Goal: Information Seeking & Learning: Learn about a topic

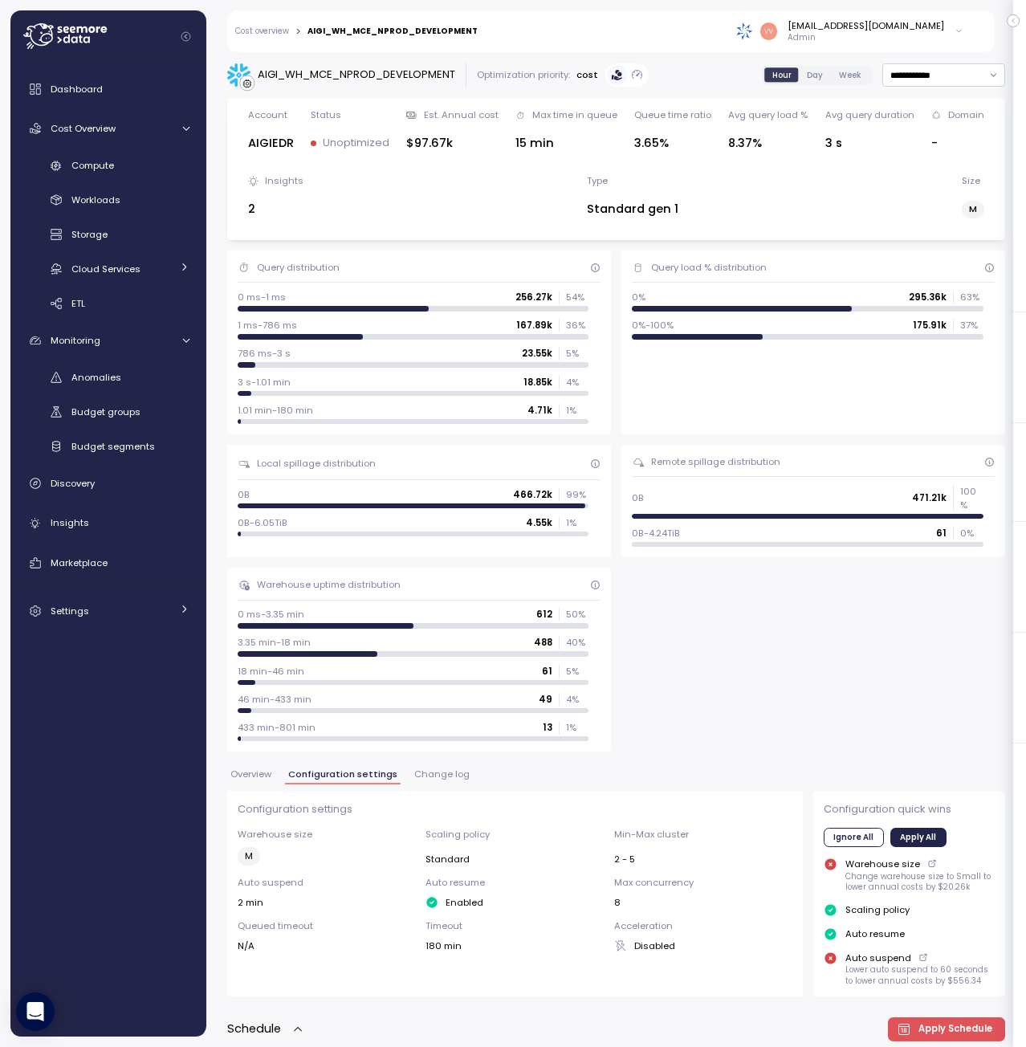
click at [368, 414] on div "1.01 min-180 min 4.71k 1 %" at bounding box center [414, 410] width 352 height 13
click at [566, 407] on p "1 %" at bounding box center [577, 410] width 22 height 13
click at [279, 35] on link "Cost overview" at bounding box center [262, 31] width 54 height 8
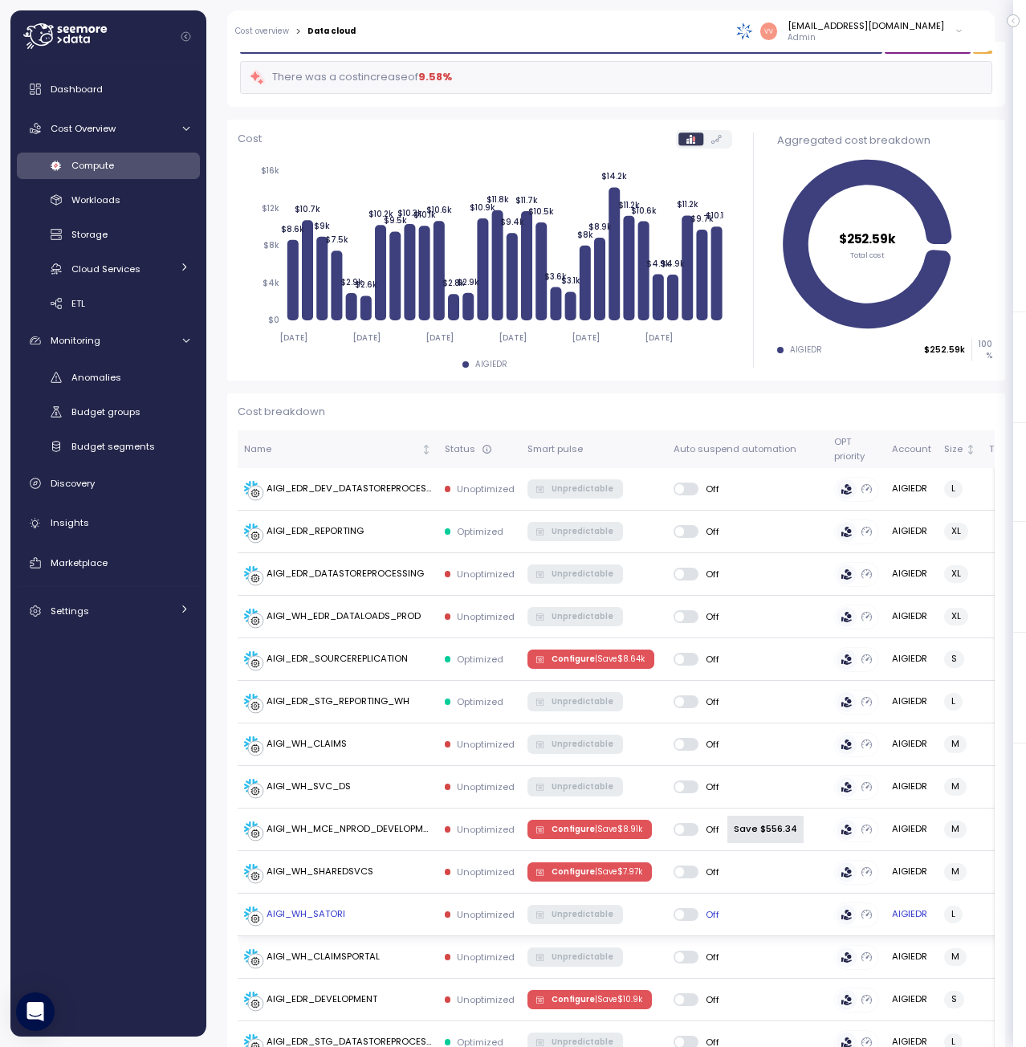
scroll to position [161, 0]
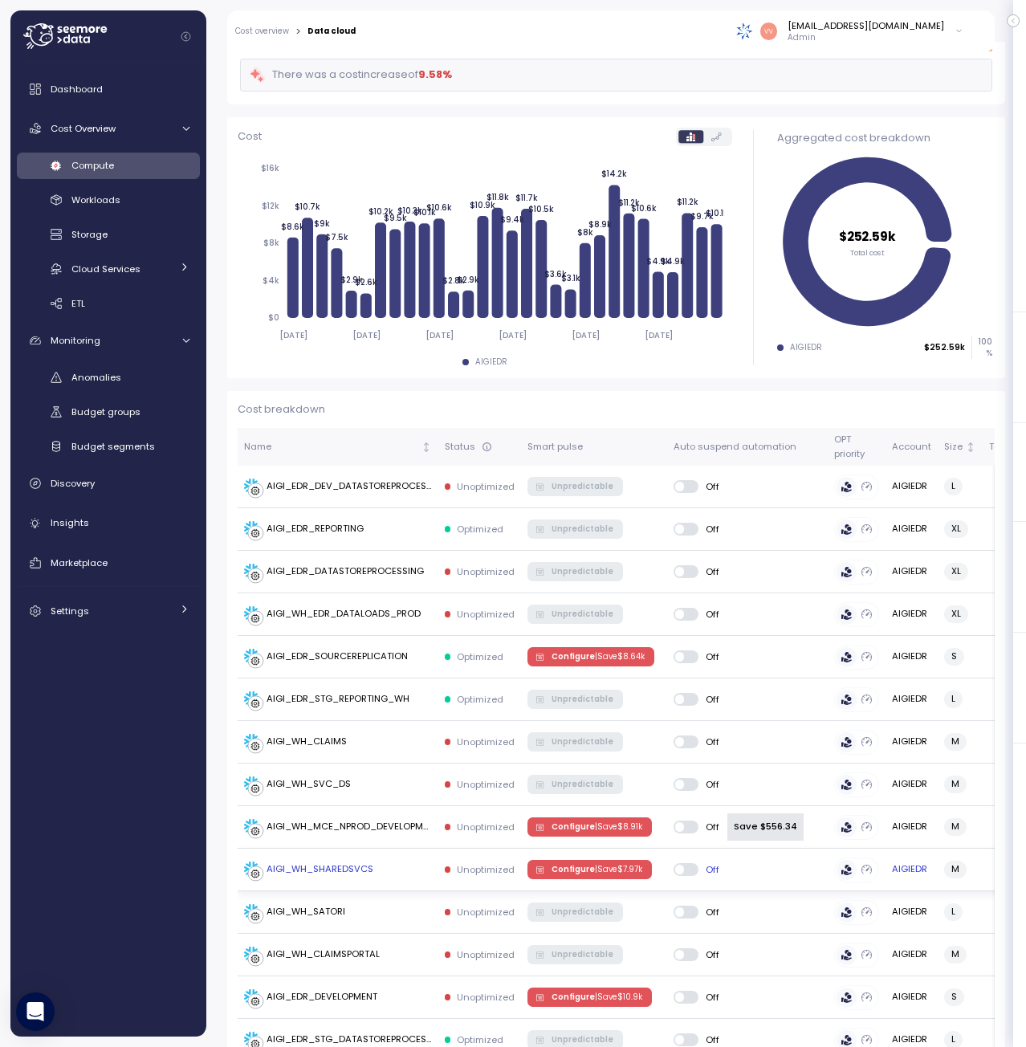
click at [369, 867] on div "AIGI_WH_SHAREDSVCS" at bounding box center [319, 869] width 107 height 14
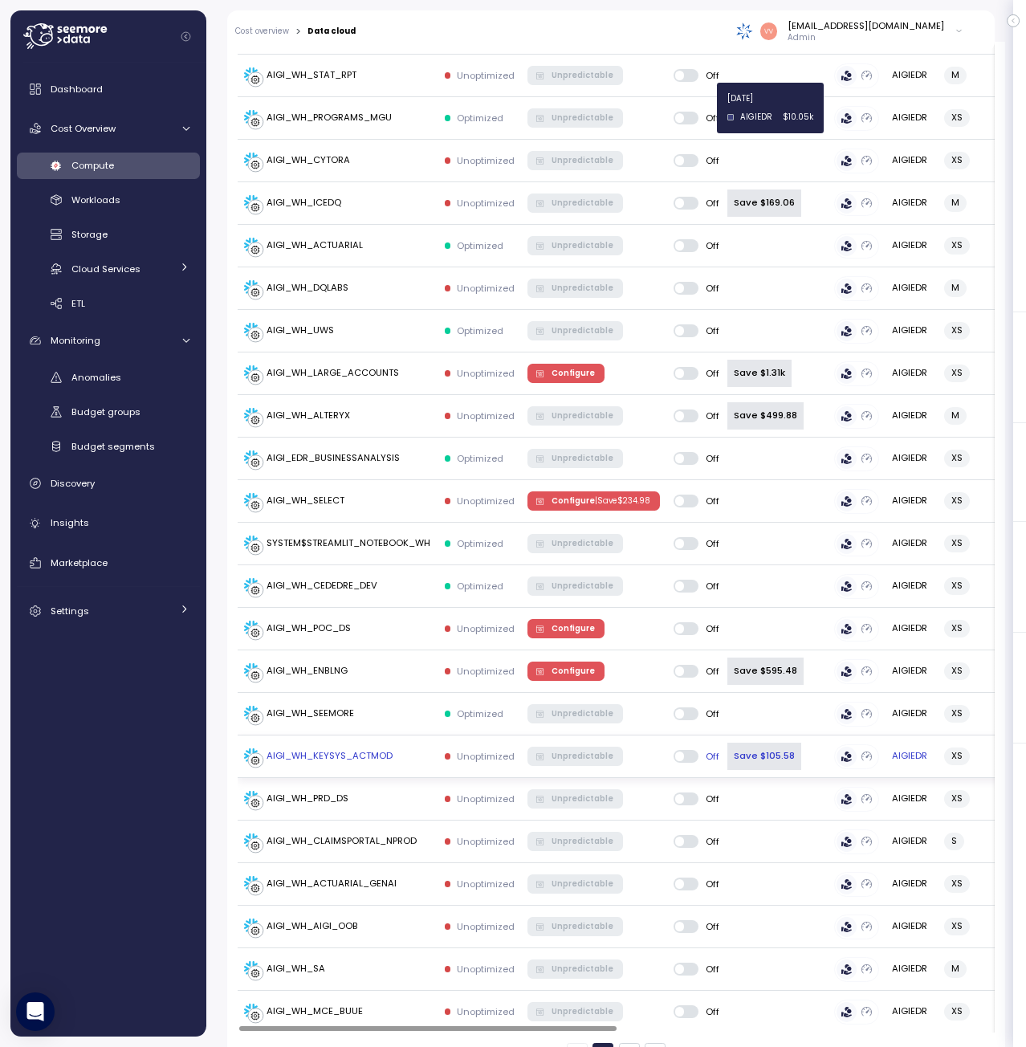
scroll to position [1758, 0]
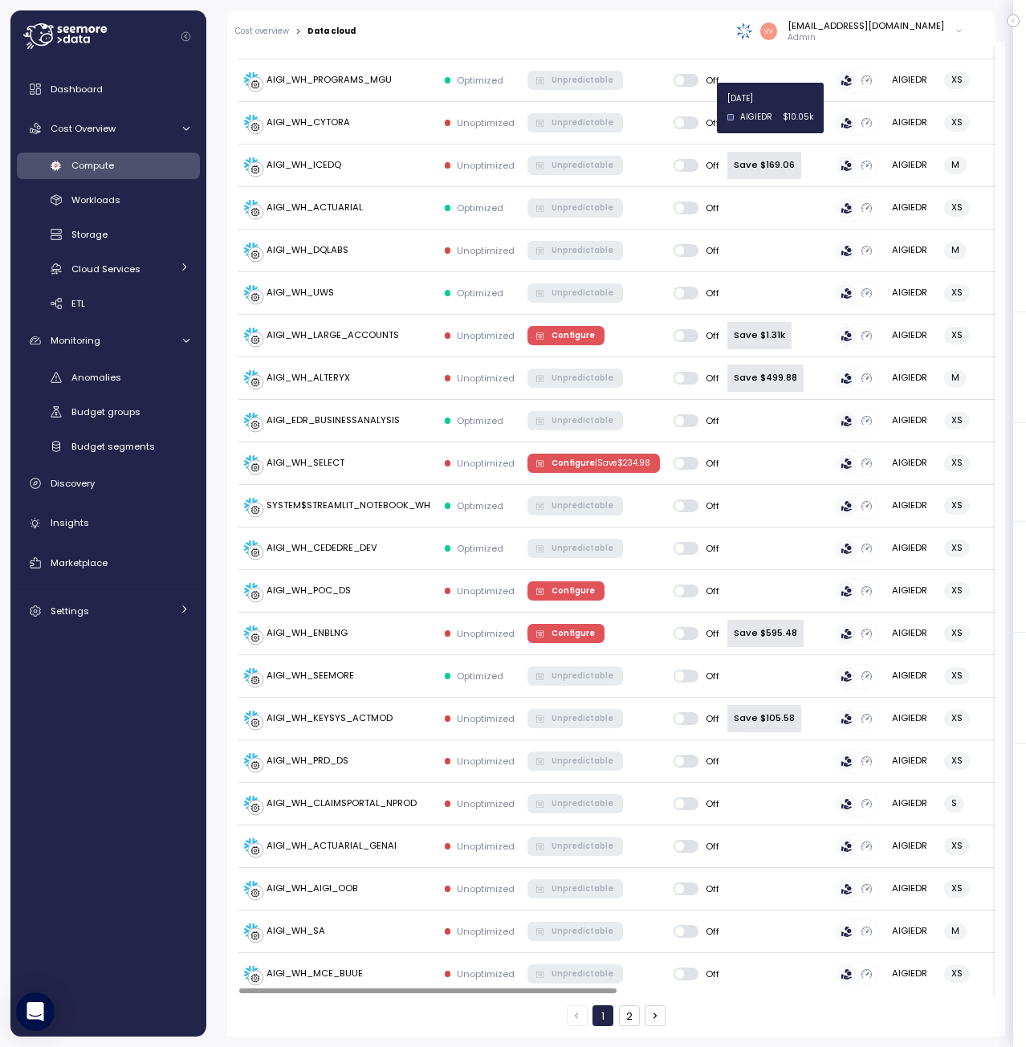
click at [626, 1019] on button "2" at bounding box center [629, 1015] width 21 height 21
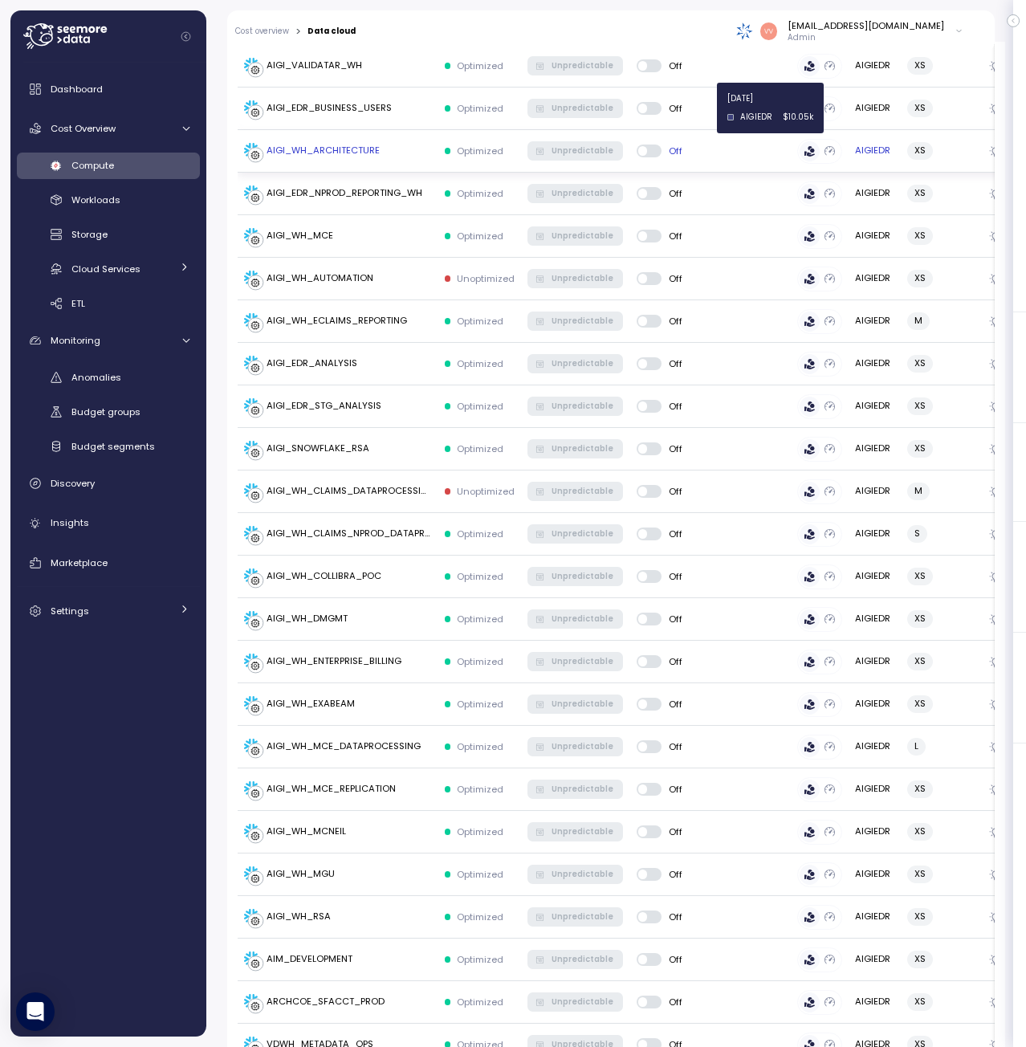
scroll to position [1162, 0]
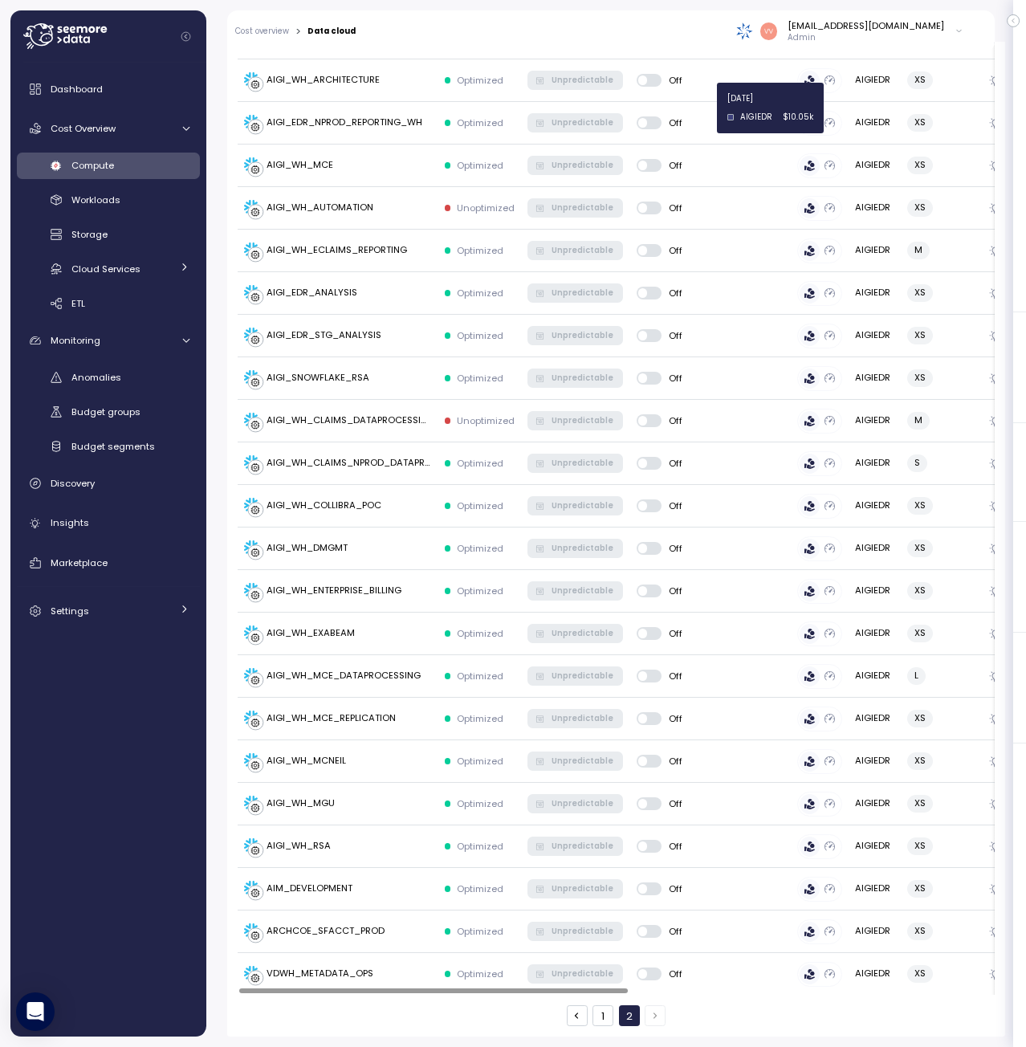
click at [598, 1013] on button "1" at bounding box center [602, 1015] width 21 height 21
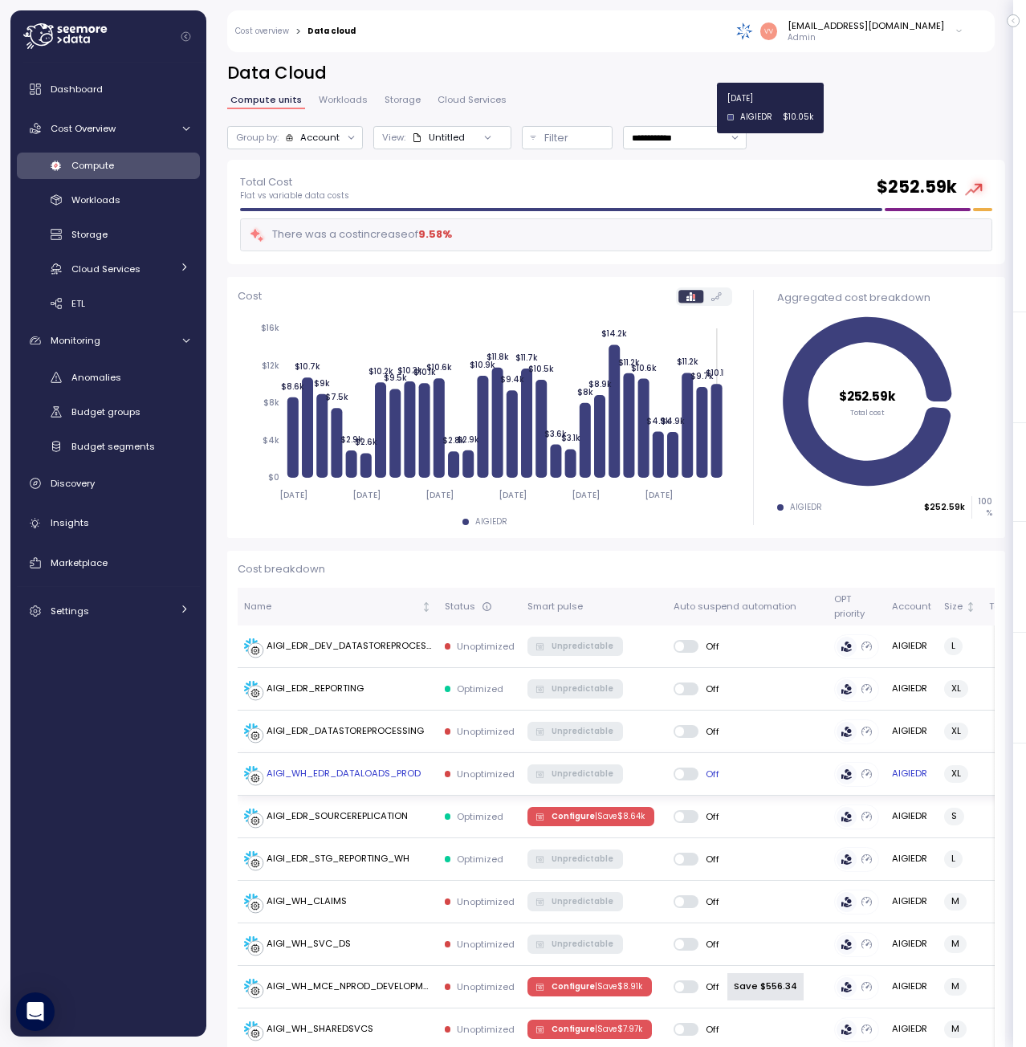
scroll to position [0, 0]
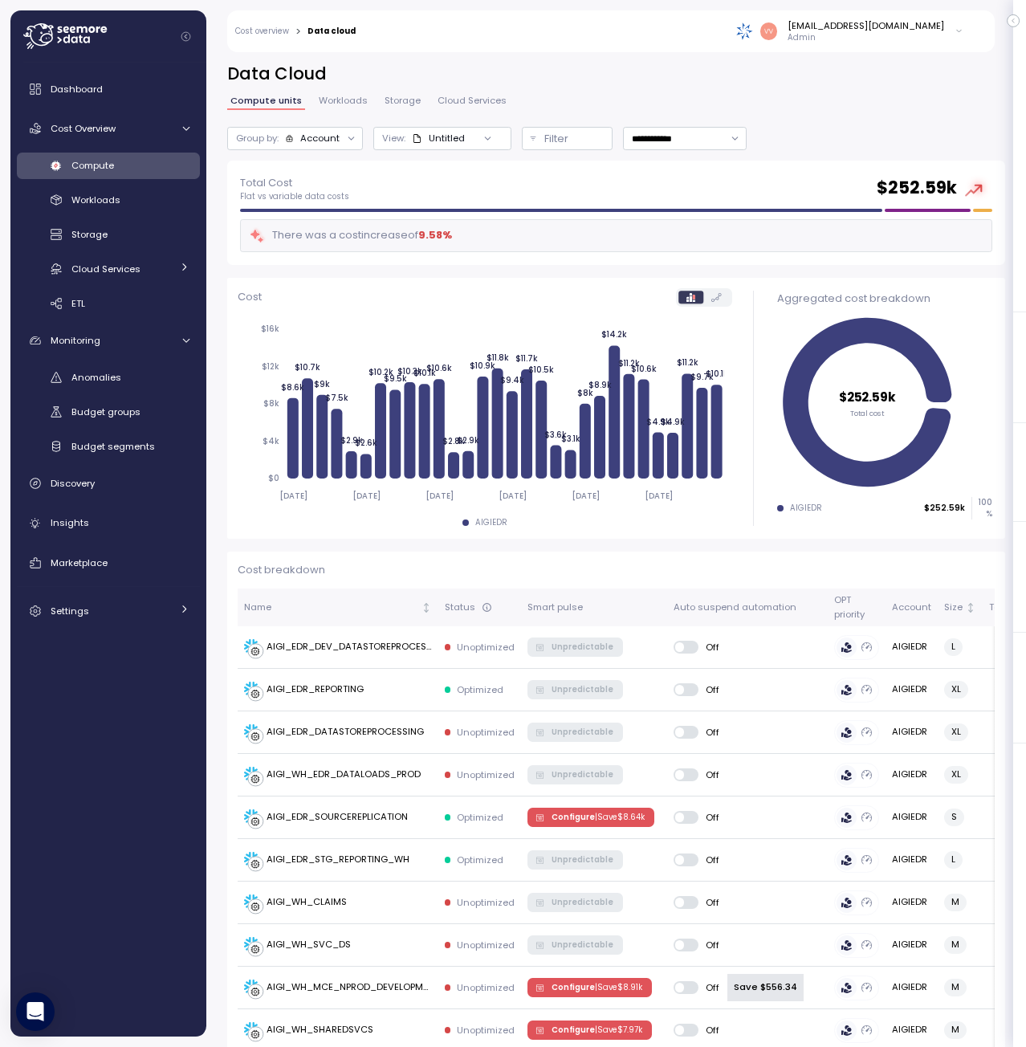
click at [450, 142] on div "Untitled" at bounding box center [438, 138] width 53 height 13
click at [704, 131] on input "**********" at bounding box center [684, 138] width 123 height 23
click at [547, 132] on p "Filter" at bounding box center [556, 139] width 24 height 16
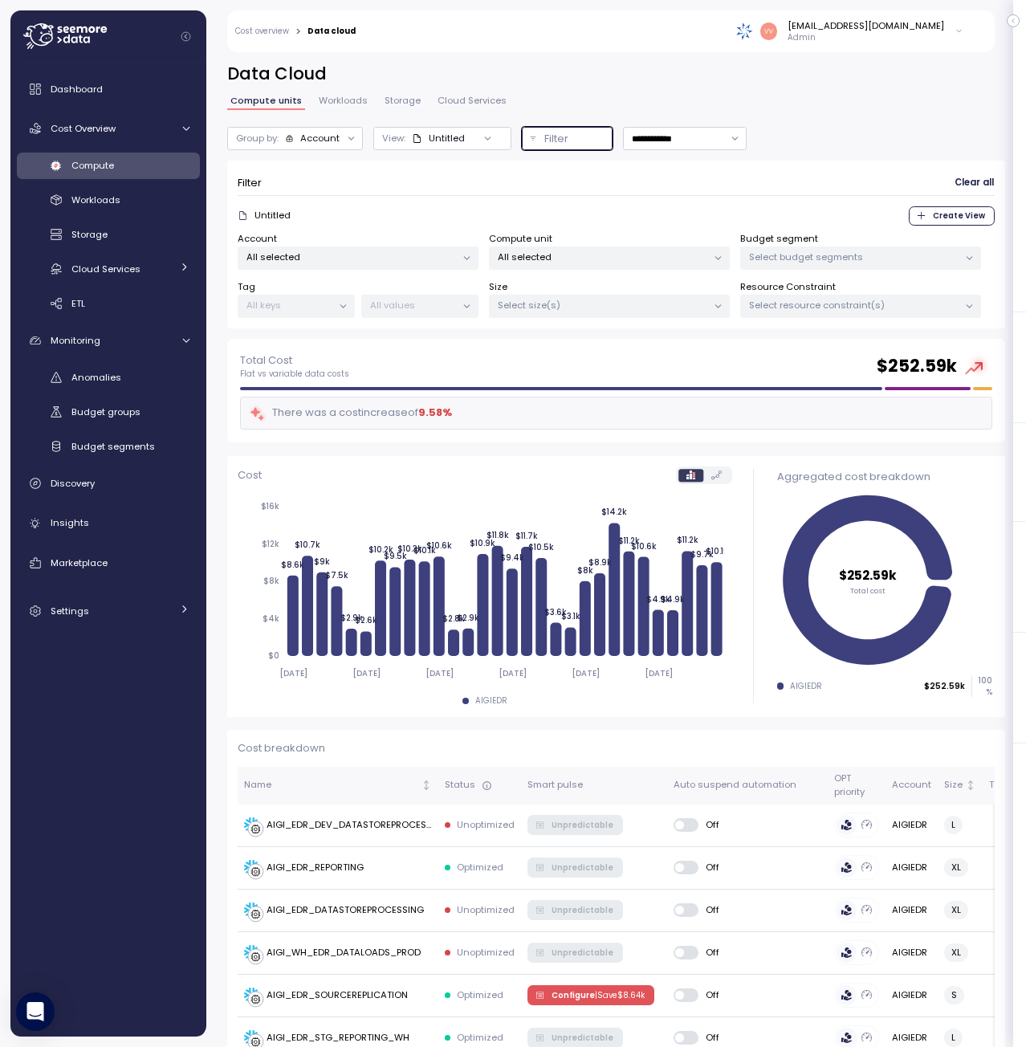
click at [547, 254] on p "All selected" at bounding box center [602, 256] width 209 height 13
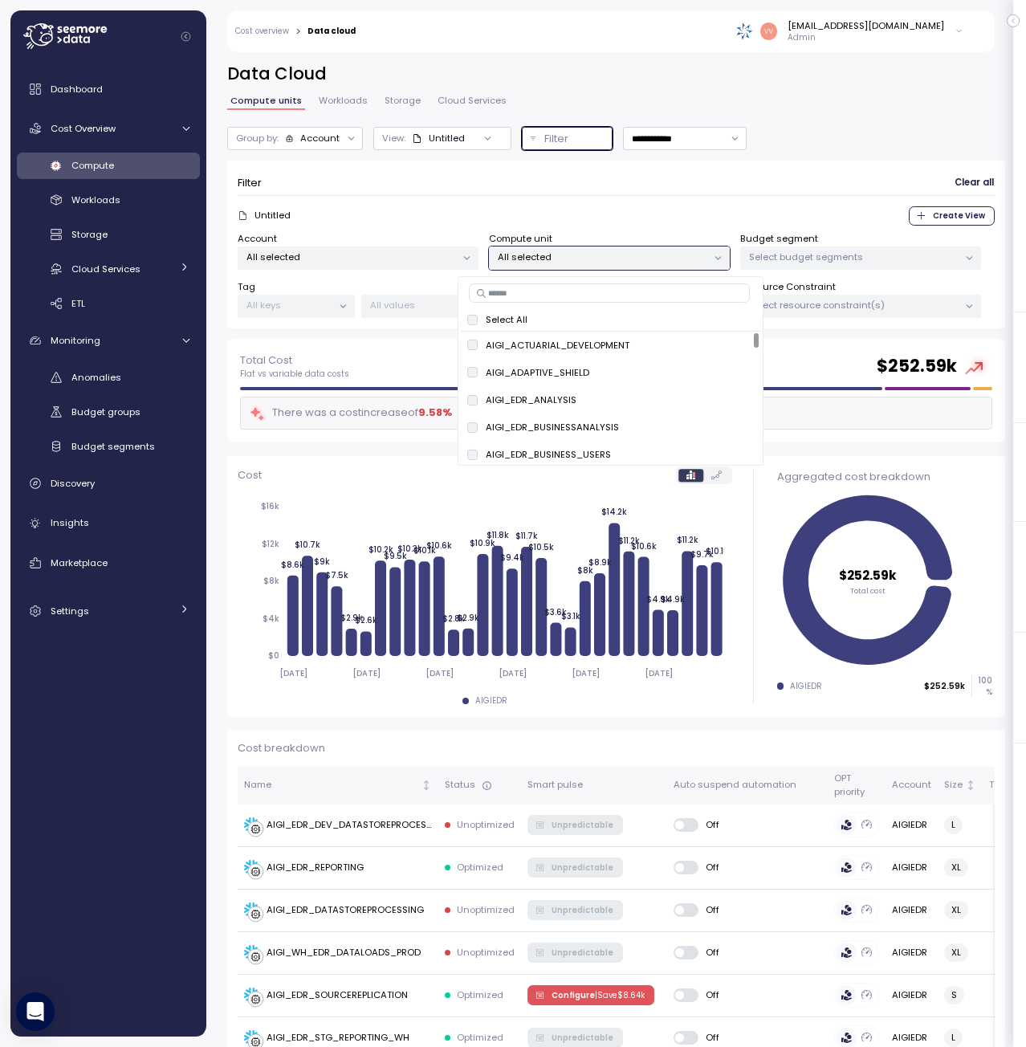
click at [547, 254] on p "All selected" at bounding box center [602, 256] width 209 height 13
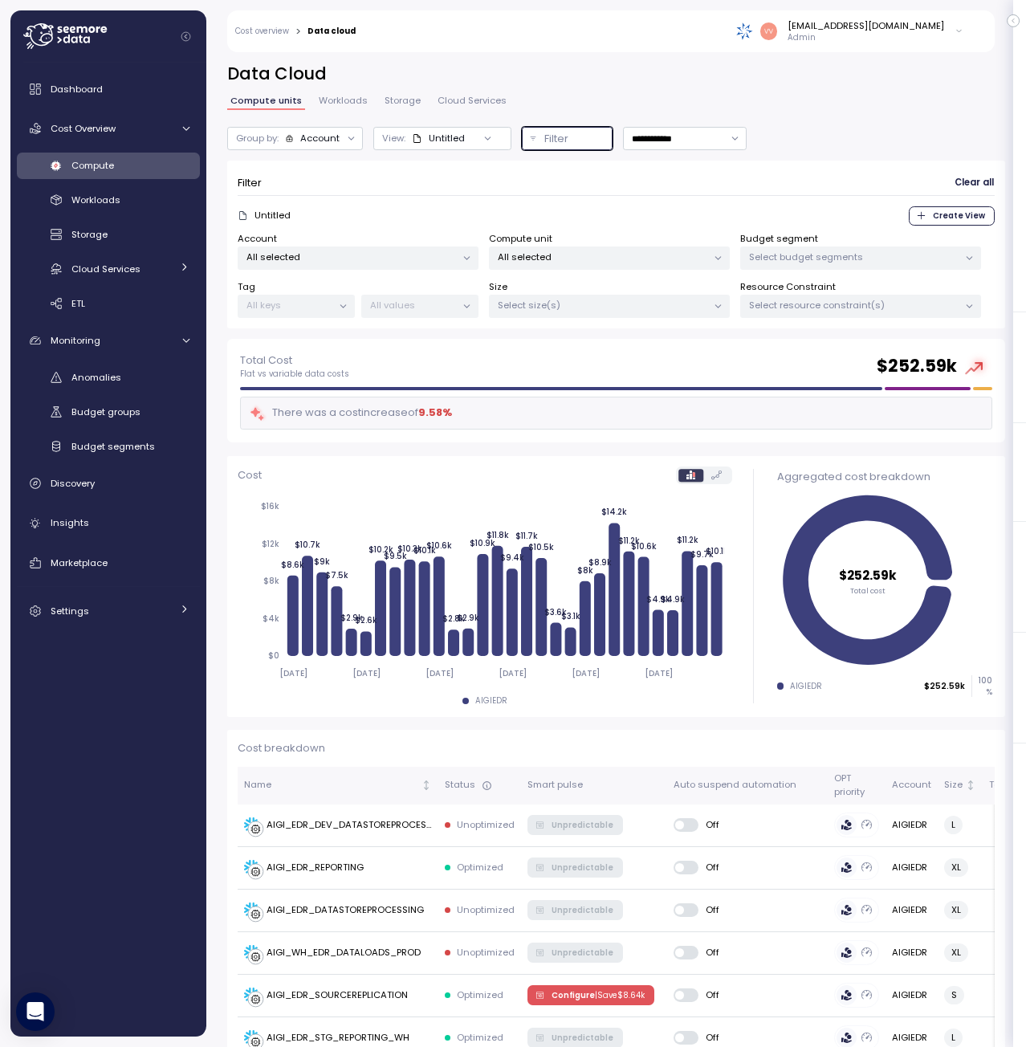
click at [533, 302] on p "Select size(s)" at bounding box center [602, 305] width 209 height 13
click at [352, 250] on div "All selected" at bounding box center [358, 257] width 241 height 23
click at [346, 101] on span "Workloads" at bounding box center [343, 100] width 49 height 9
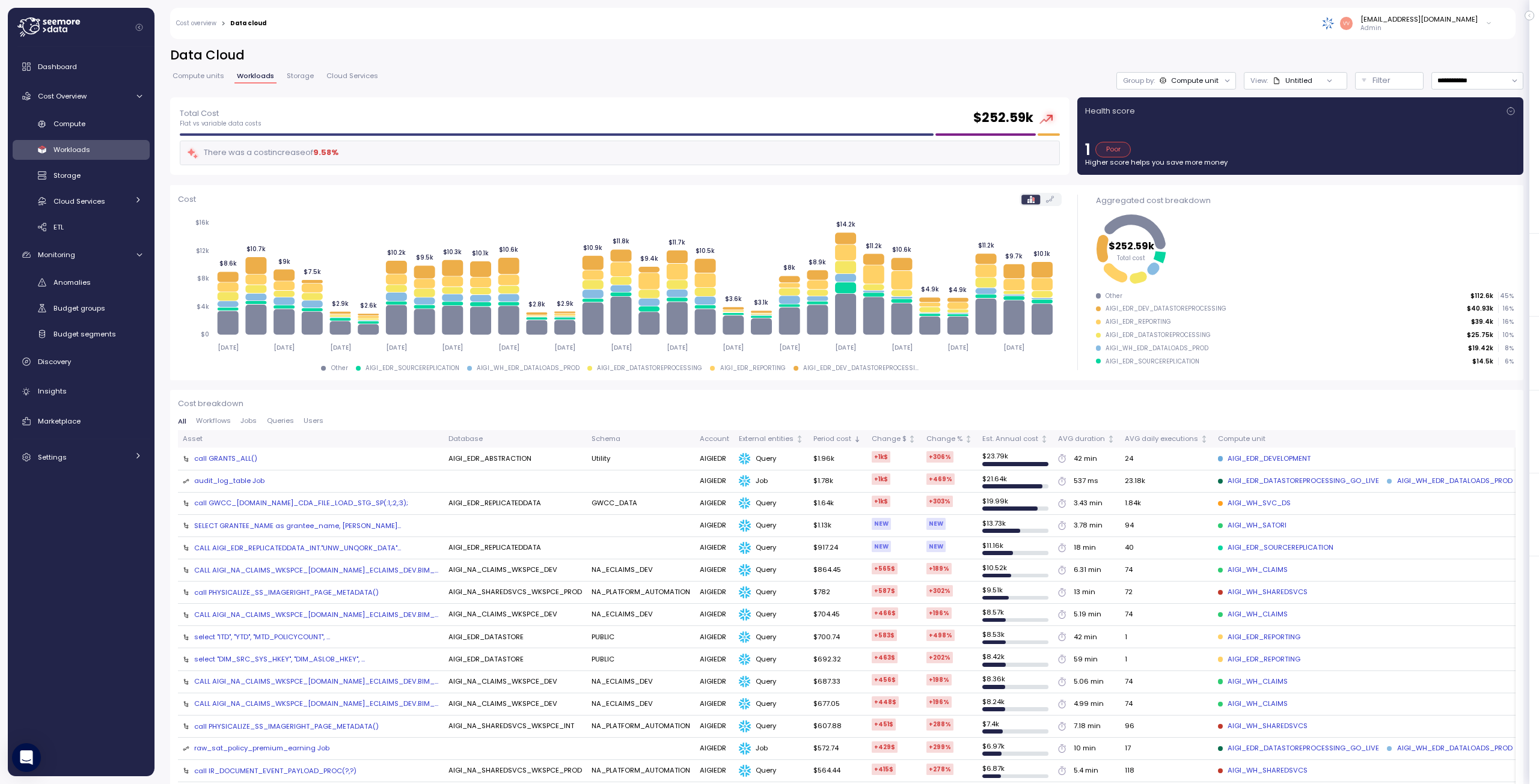
click at [768, 85] on div "Compute unit" at bounding box center [1195, 80] width 47 height 10
click at [768, 79] on p "View:" at bounding box center [1258, 80] width 17 height 10
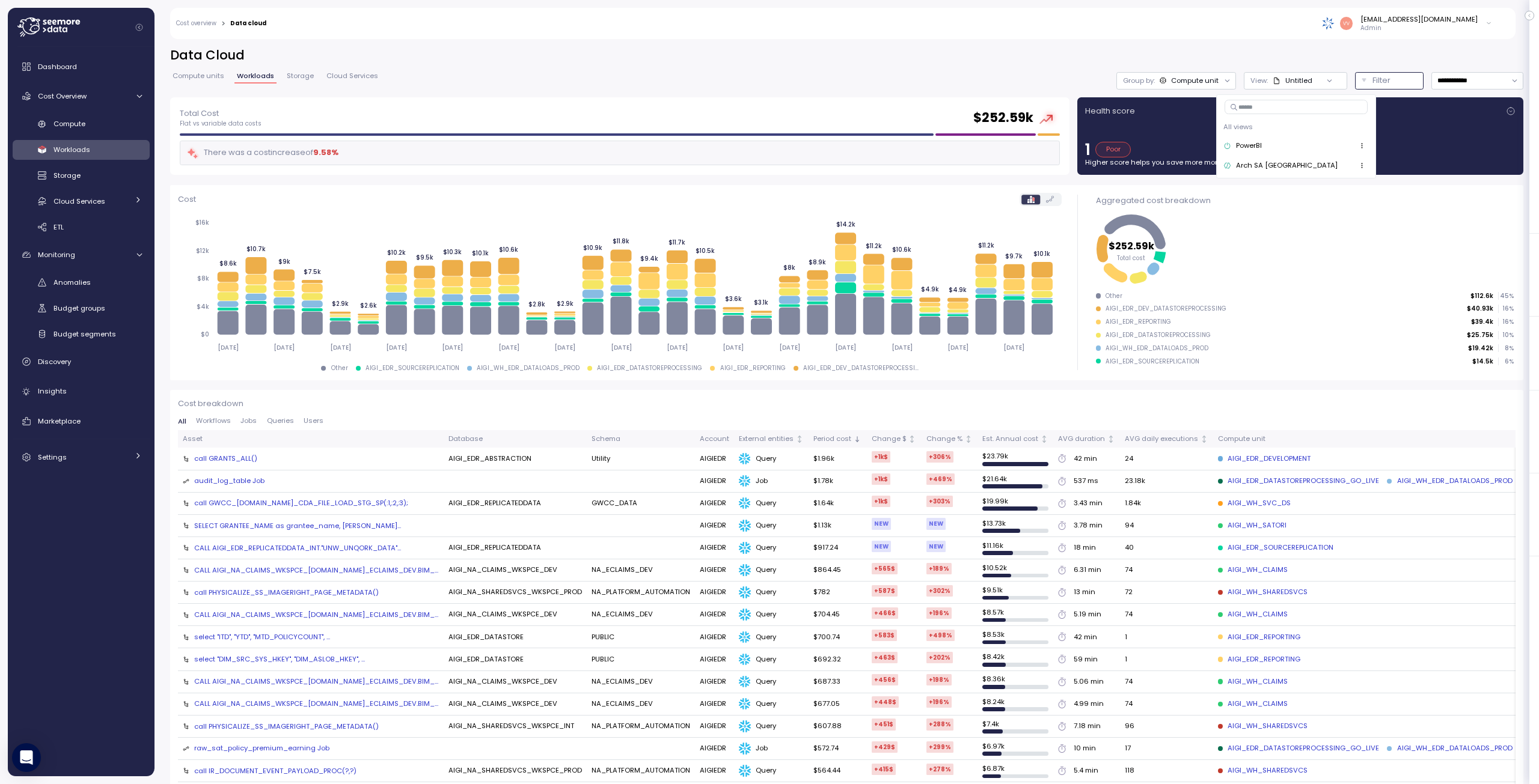
click at [768, 81] on p "Filter" at bounding box center [1381, 81] width 18 height 12
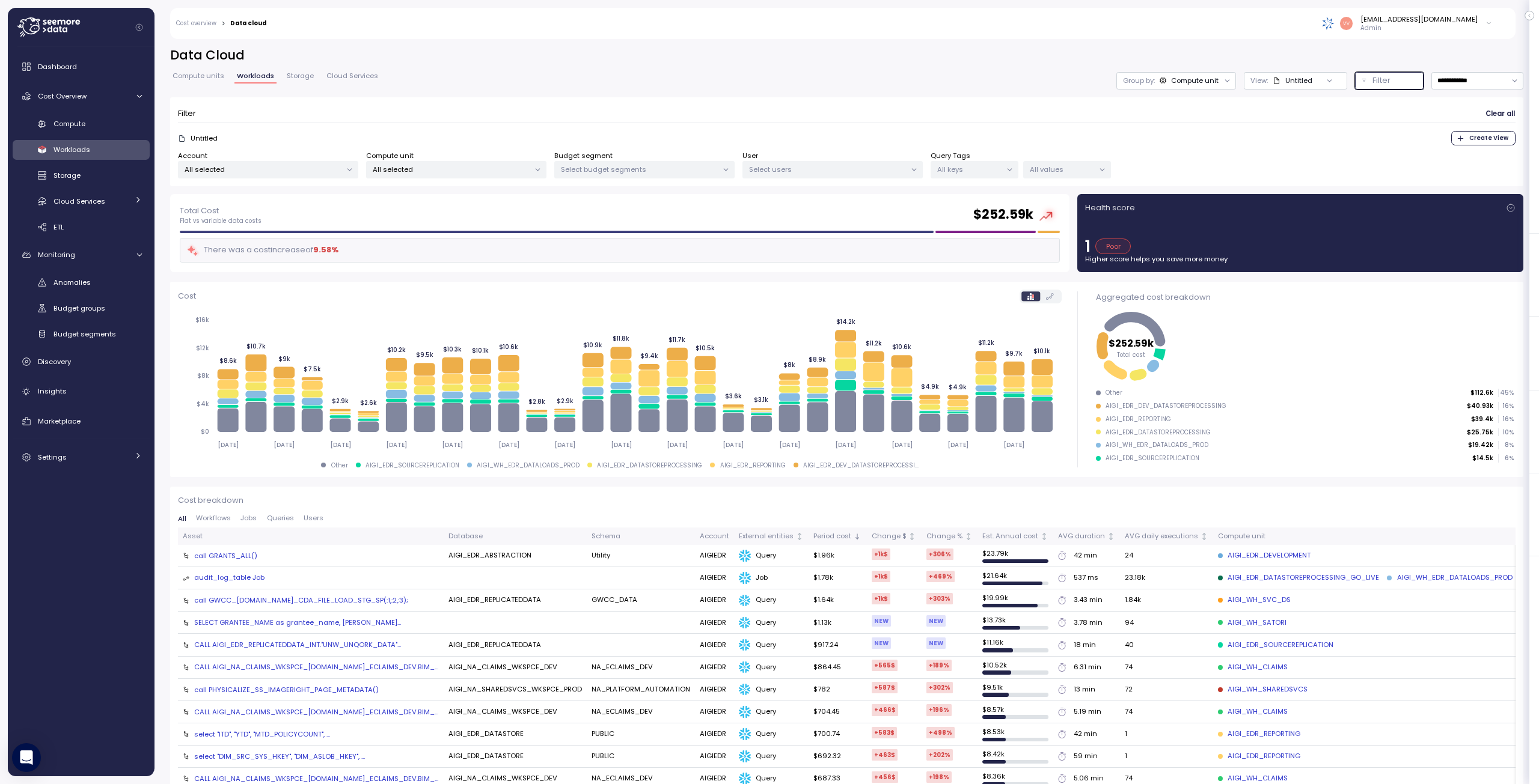
click at [407, 169] on p "All selected" at bounding box center [451, 169] width 157 height 10
click at [548, 279] on span "only" at bounding box center [550, 278] width 13 height 13
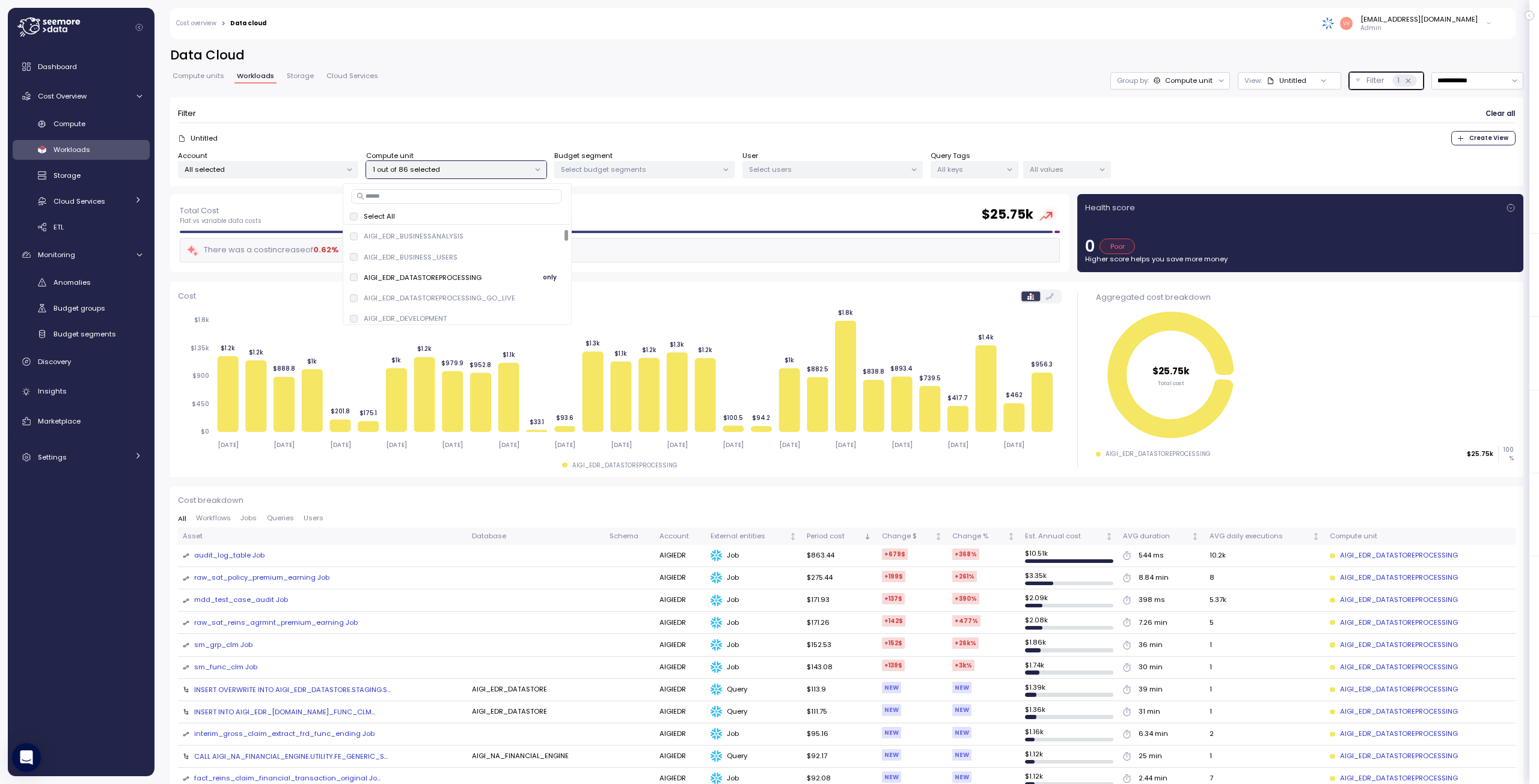
scroll to position [121, 0]
click at [545, 279] on span "only" at bounding box center [550, 279] width 13 height 13
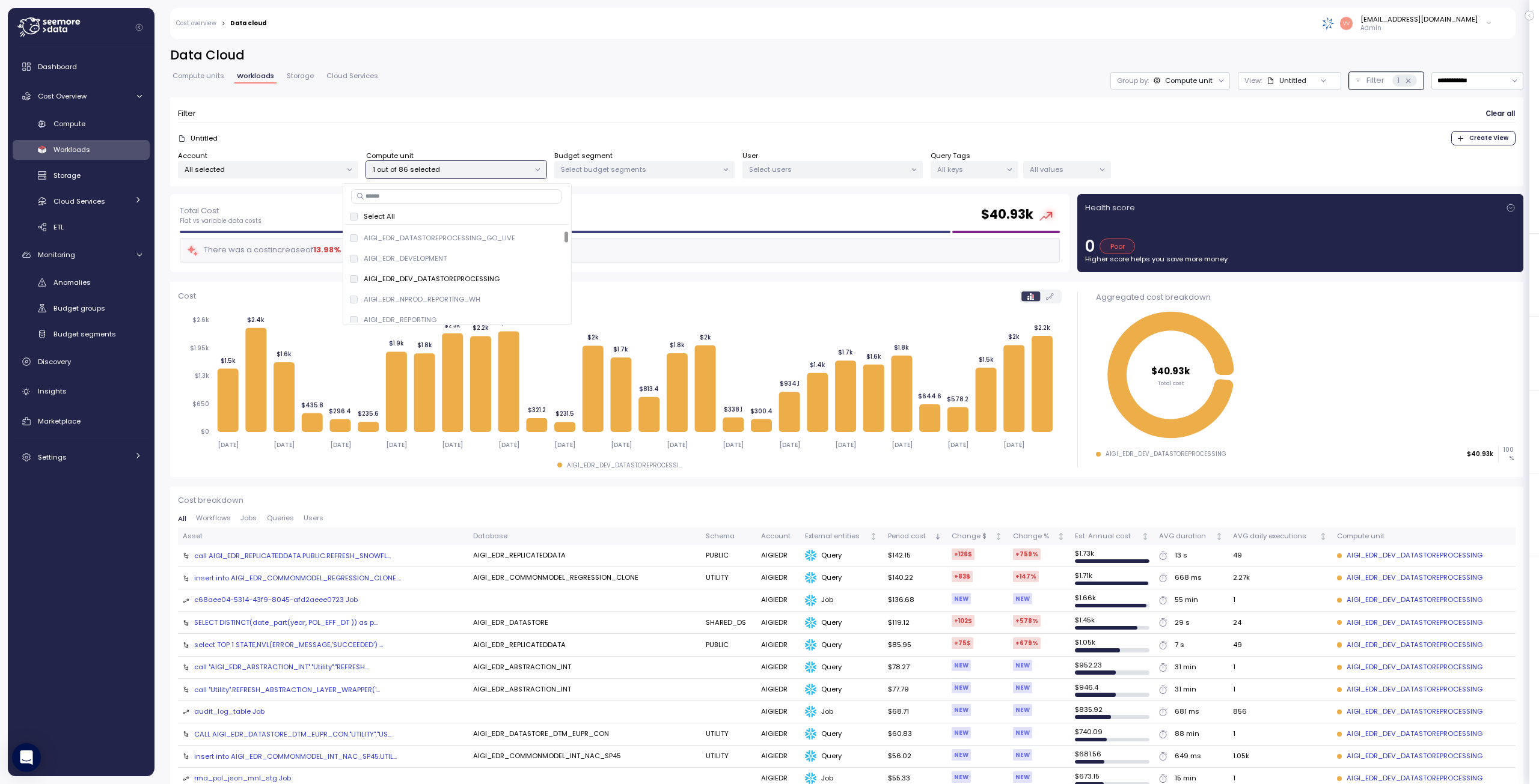
click at [367, 577] on div "insert into AIGI_EDR_COMMONMODEL_REGRESSION_CLONE...." at bounding box center [297, 578] width 207 height 10
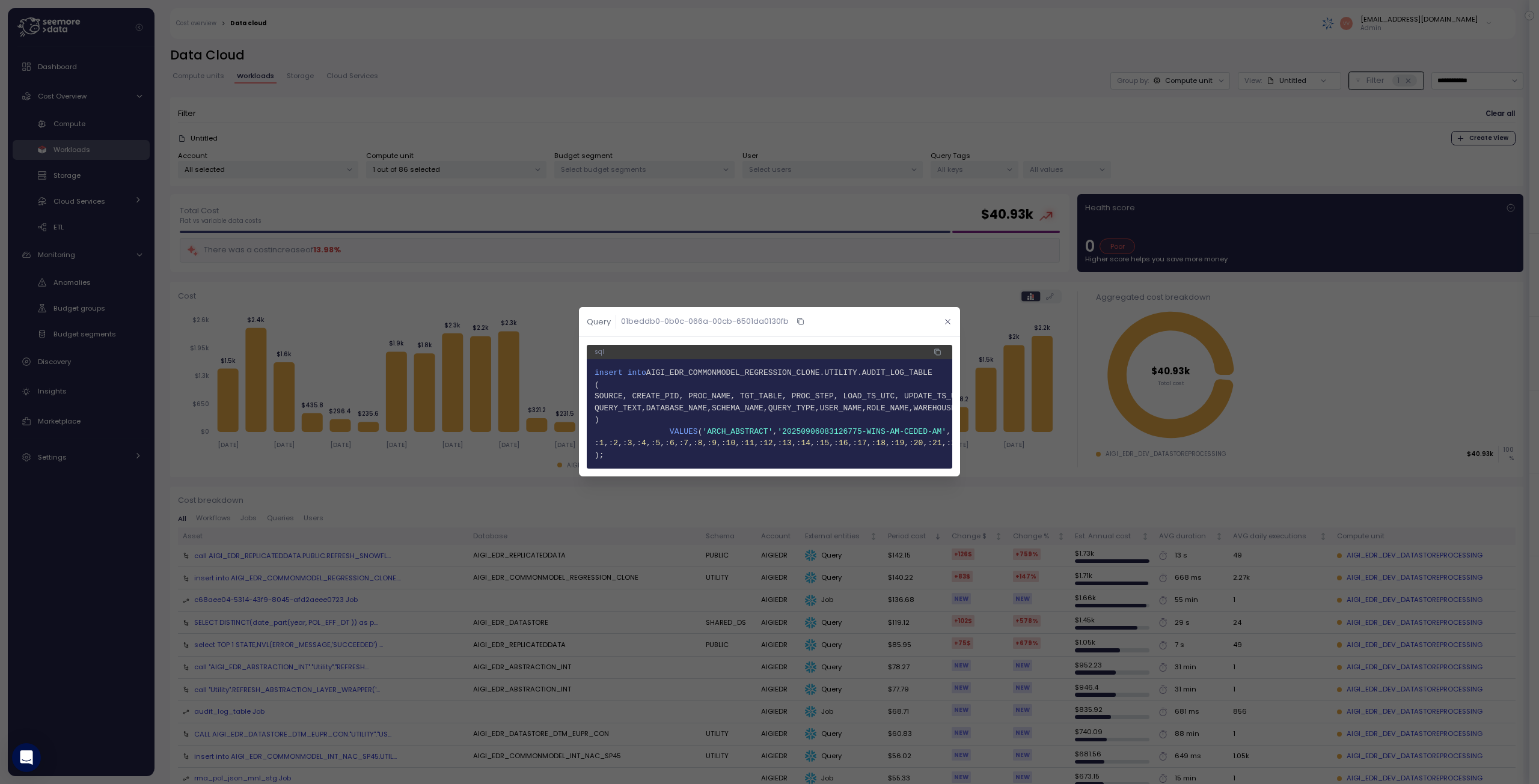
click at [768, 320] on icon "button" at bounding box center [947, 322] width 4 height 4
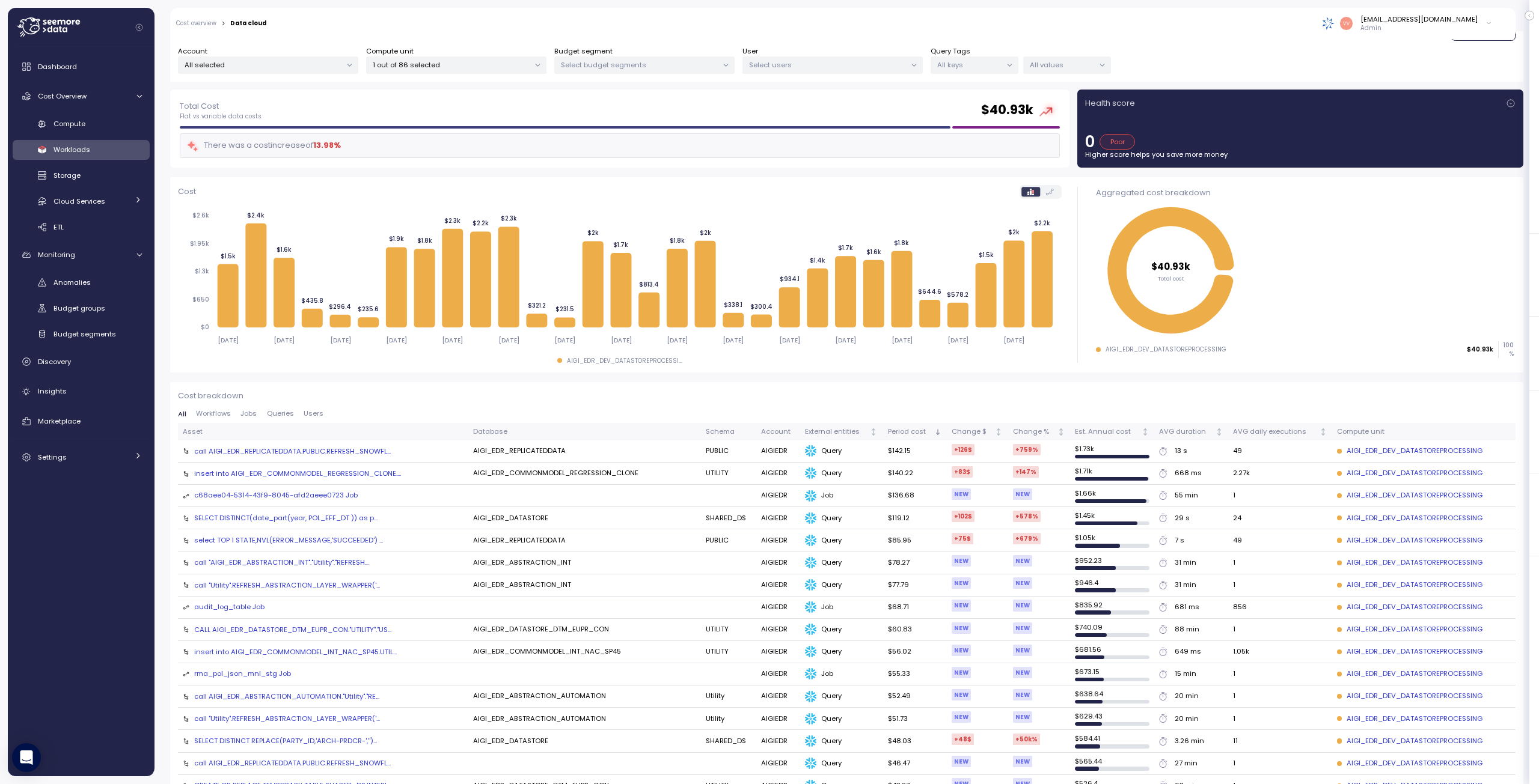
scroll to position [121, 0]
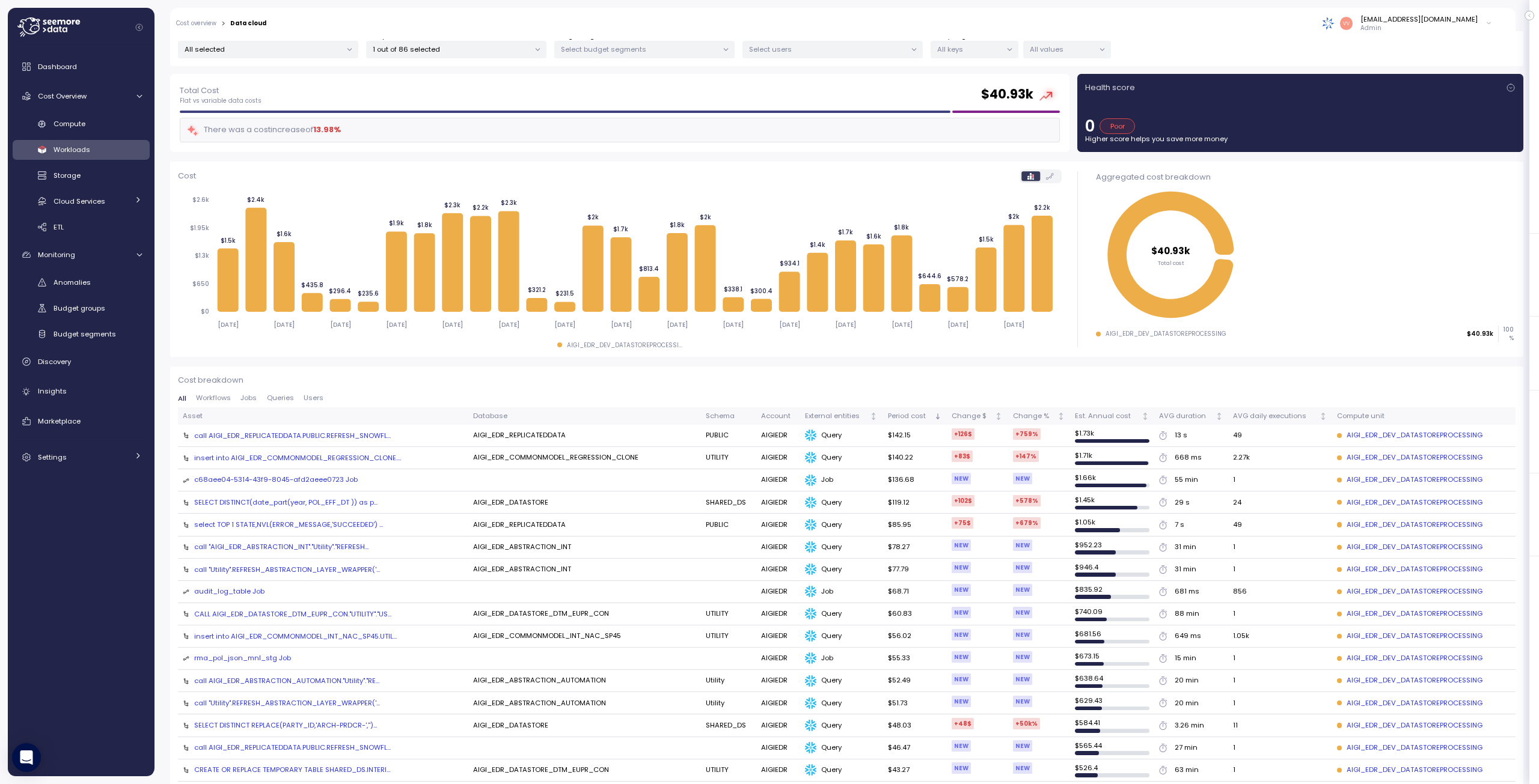
click at [375, 458] on div "insert into AIGI_EDR_COMMONMODEL_REGRESSION_CLONE...." at bounding box center [297, 458] width 207 height 10
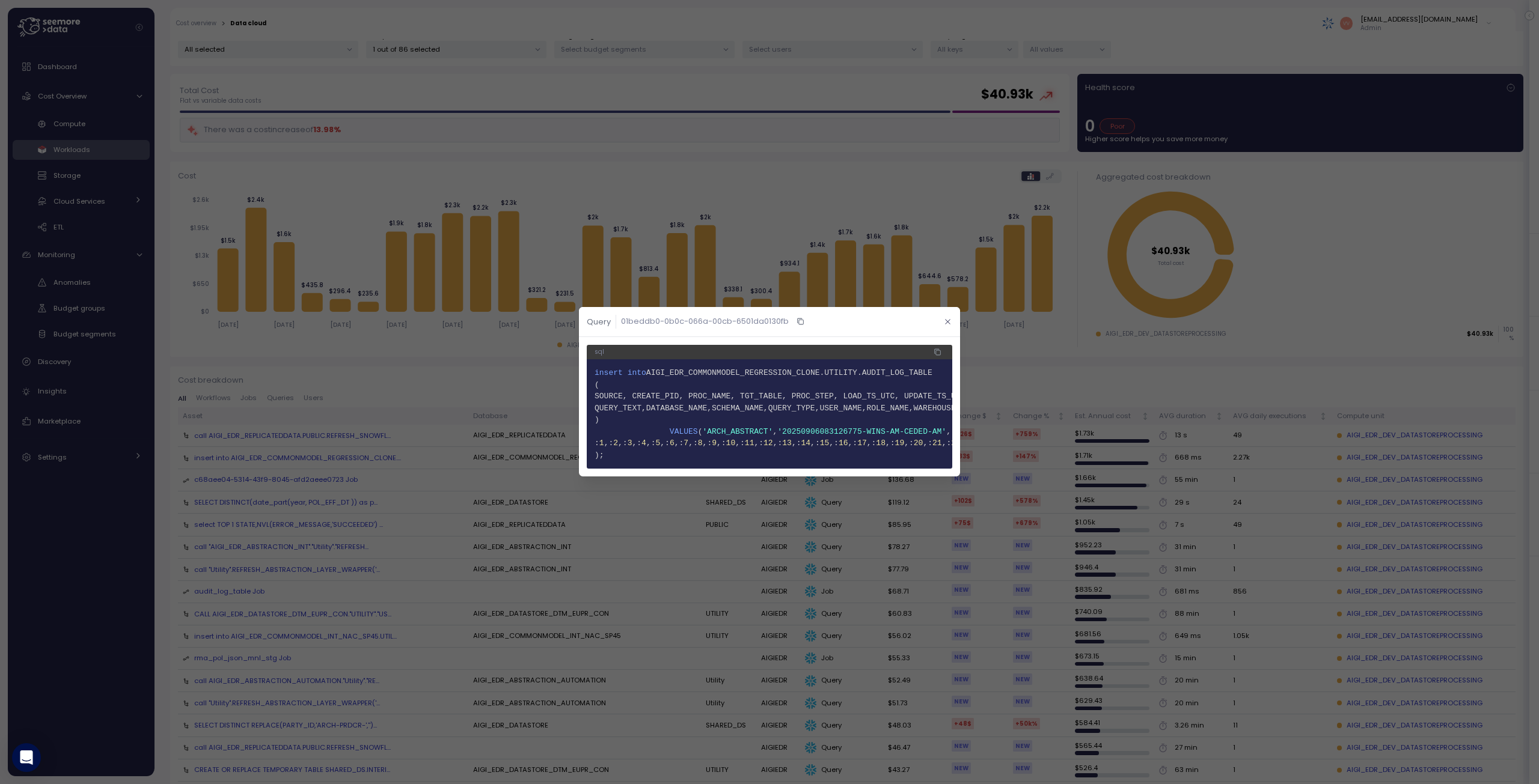
click at [768, 318] on icon "button" at bounding box center [947, 322] width 7 height 7
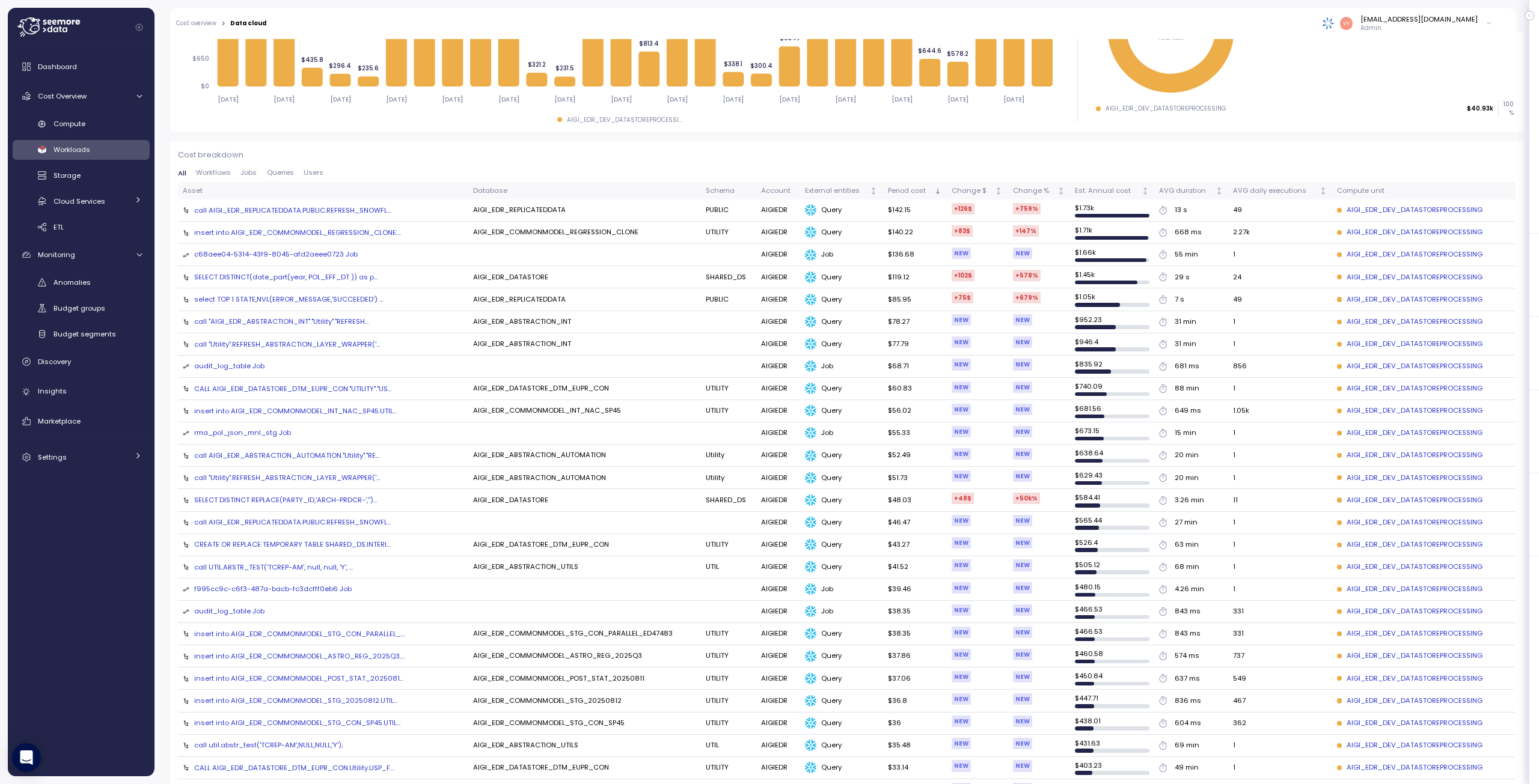
scroll to position [361, 0]
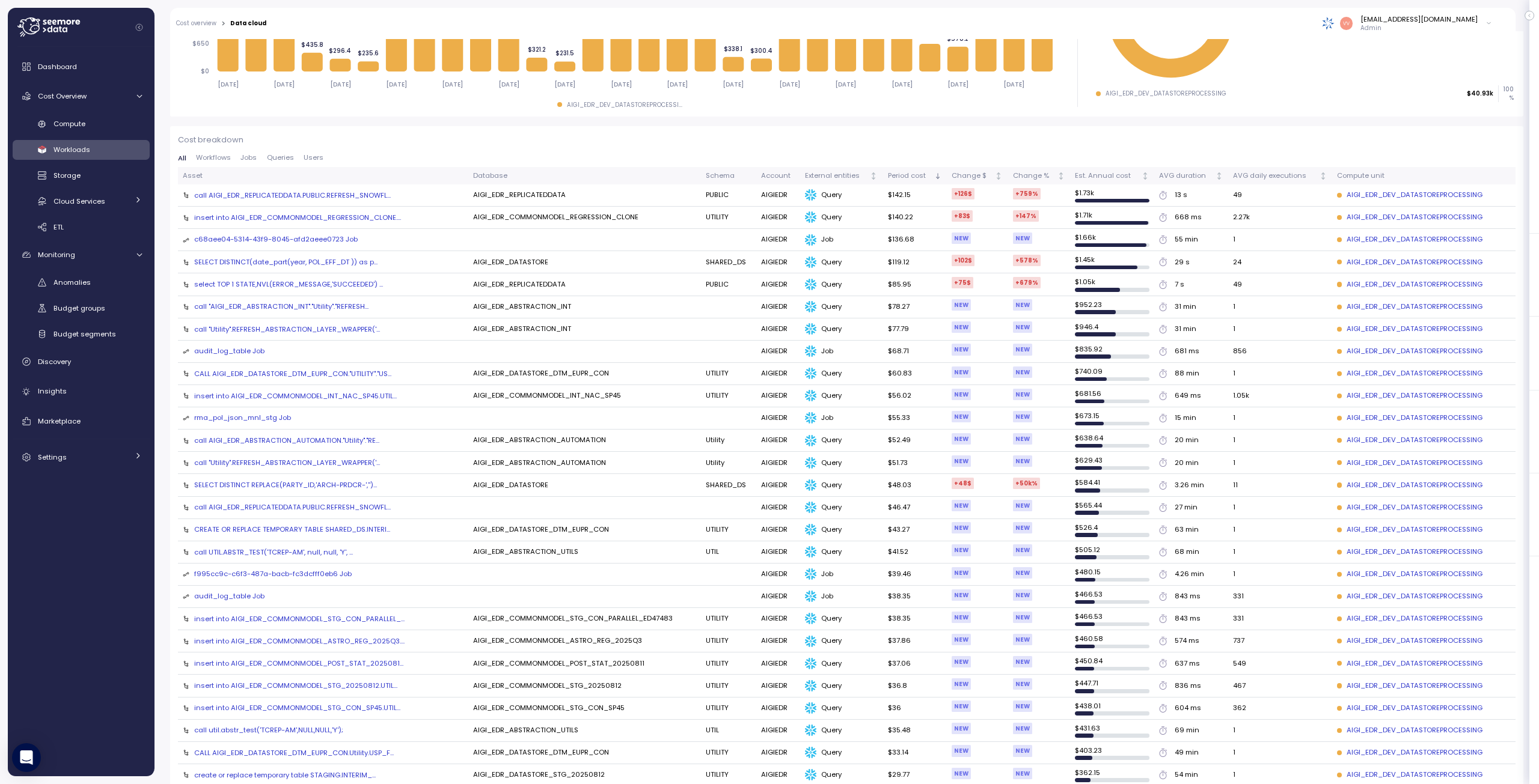
click at [375, 681] on div "insert into AIGI_EDR_COMMONMODEL_STG_20250812.UTIL..." at bounding box center [295, 685] width 203 height 10
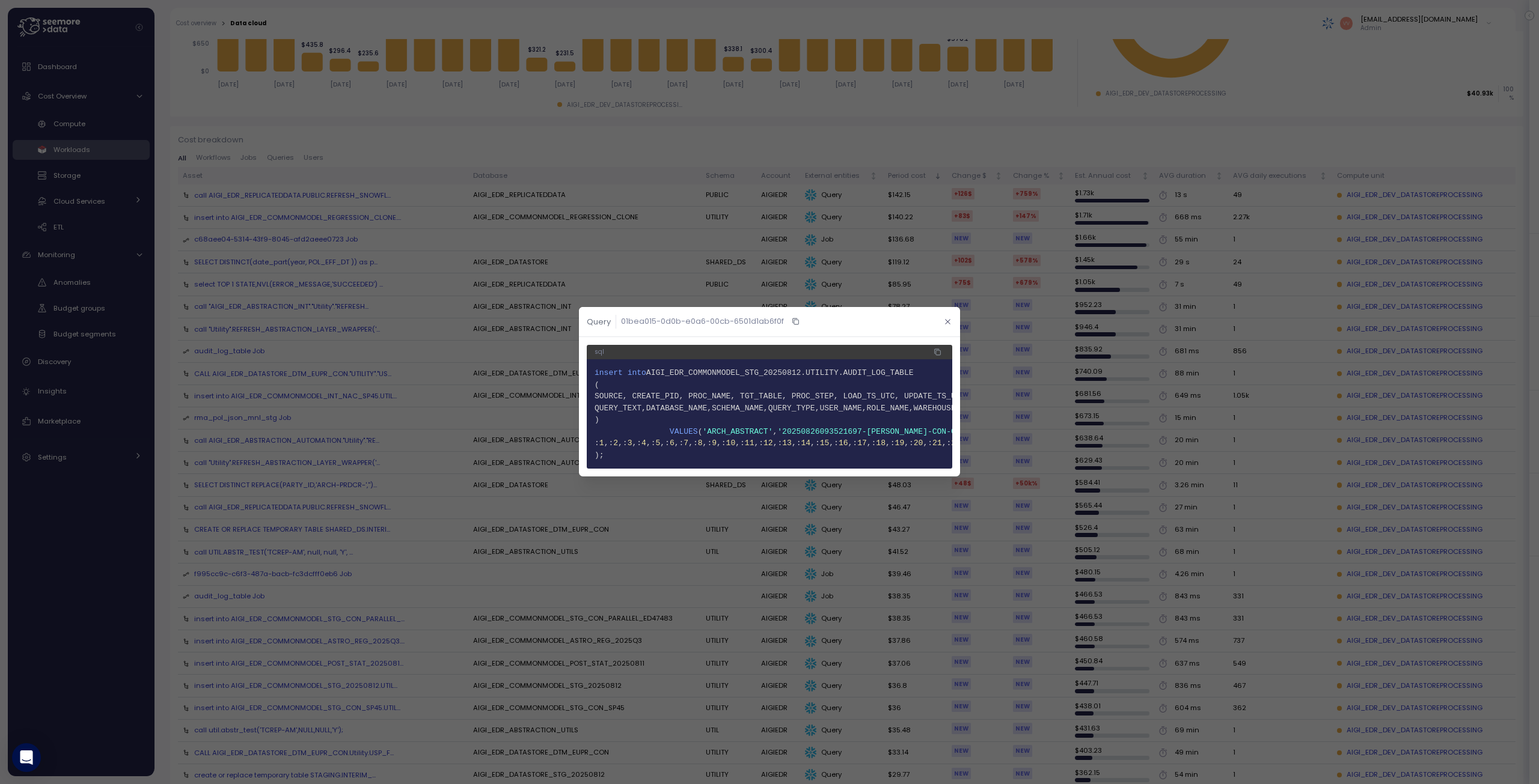
click at [768, 318] on icon "button" at bounding box center [947, 322] width 7 height 7
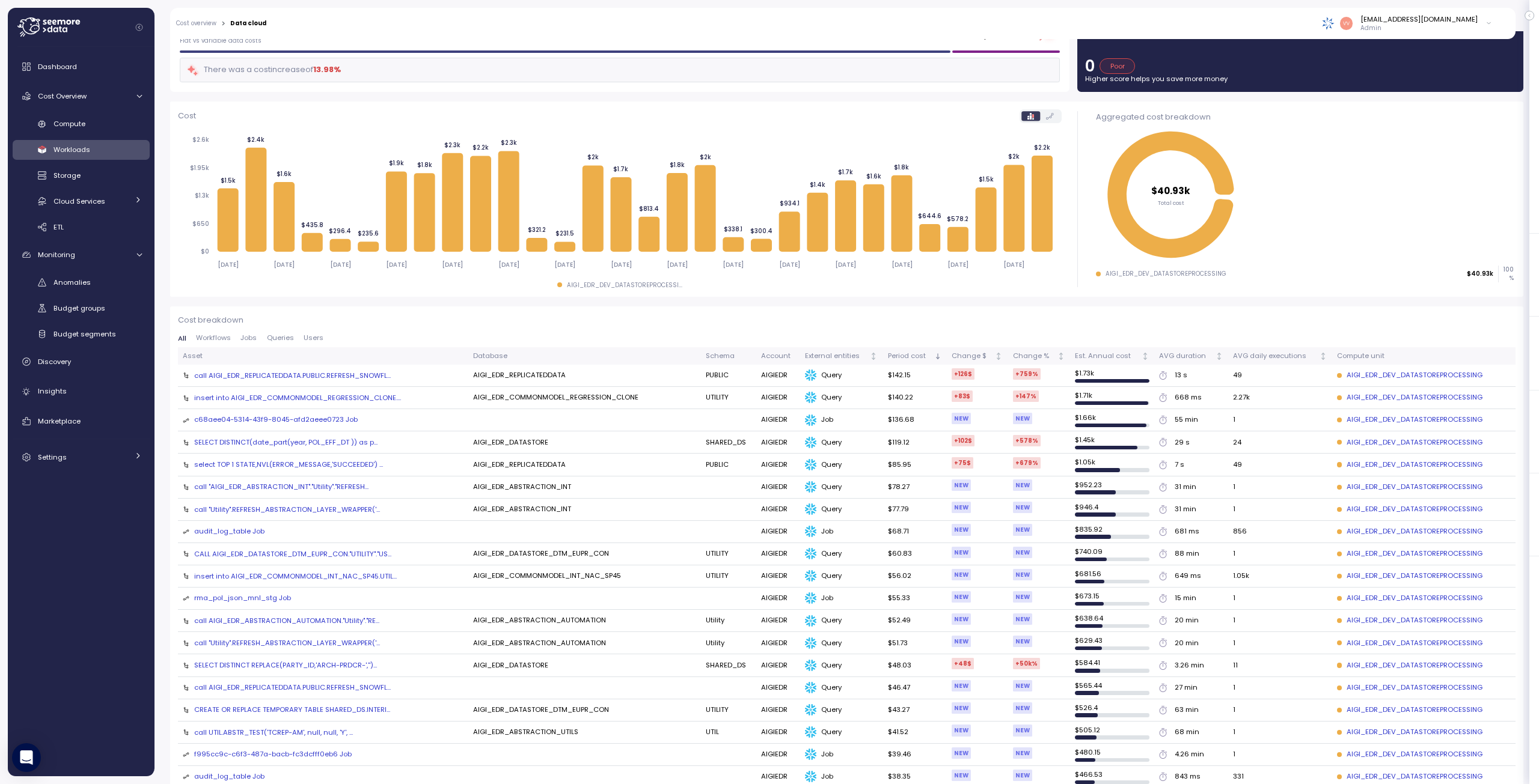
scroll to position [0, 0]
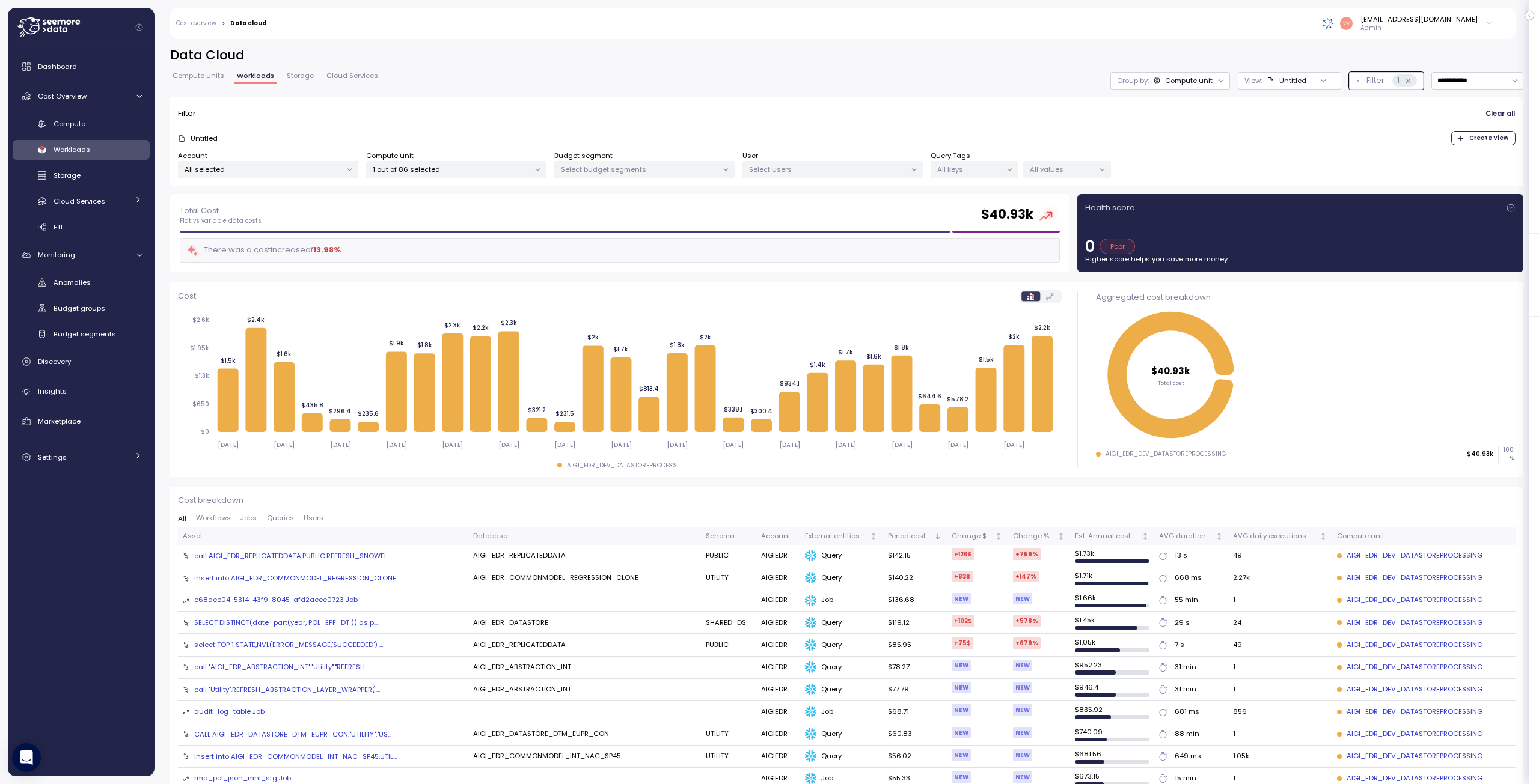
click at [618, 168] on p "Select budget segments" at bounding box center [639, 169] width 157 height 10
click at [768, 174] on p "Select users" at bounding box center [827, 169] width 157 height 10
drag, startPoint x: 601, startPoint y: 279, endPoint x: 705, endPoint y: 335, distance: 118.1
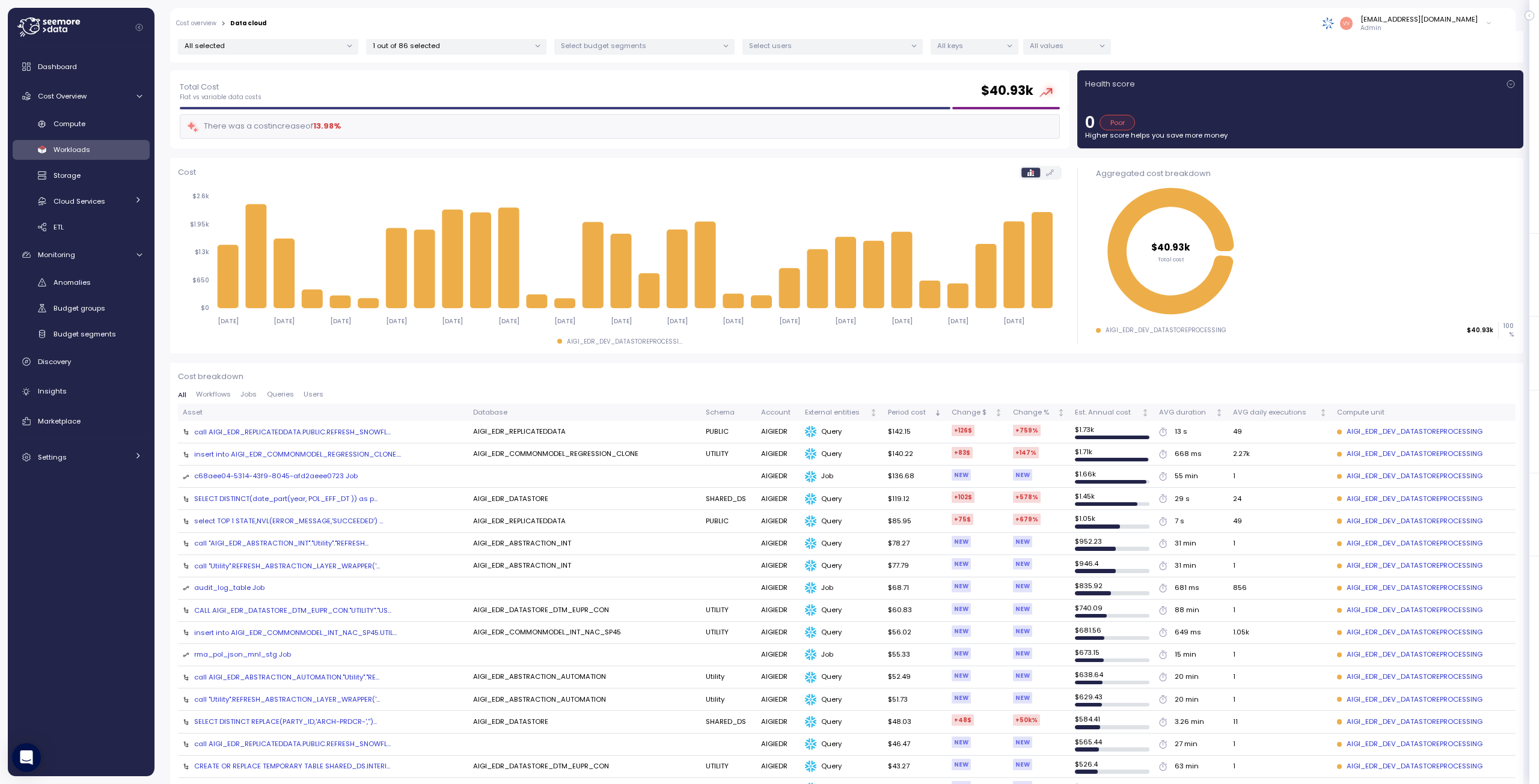
scroll to position [0, 0]
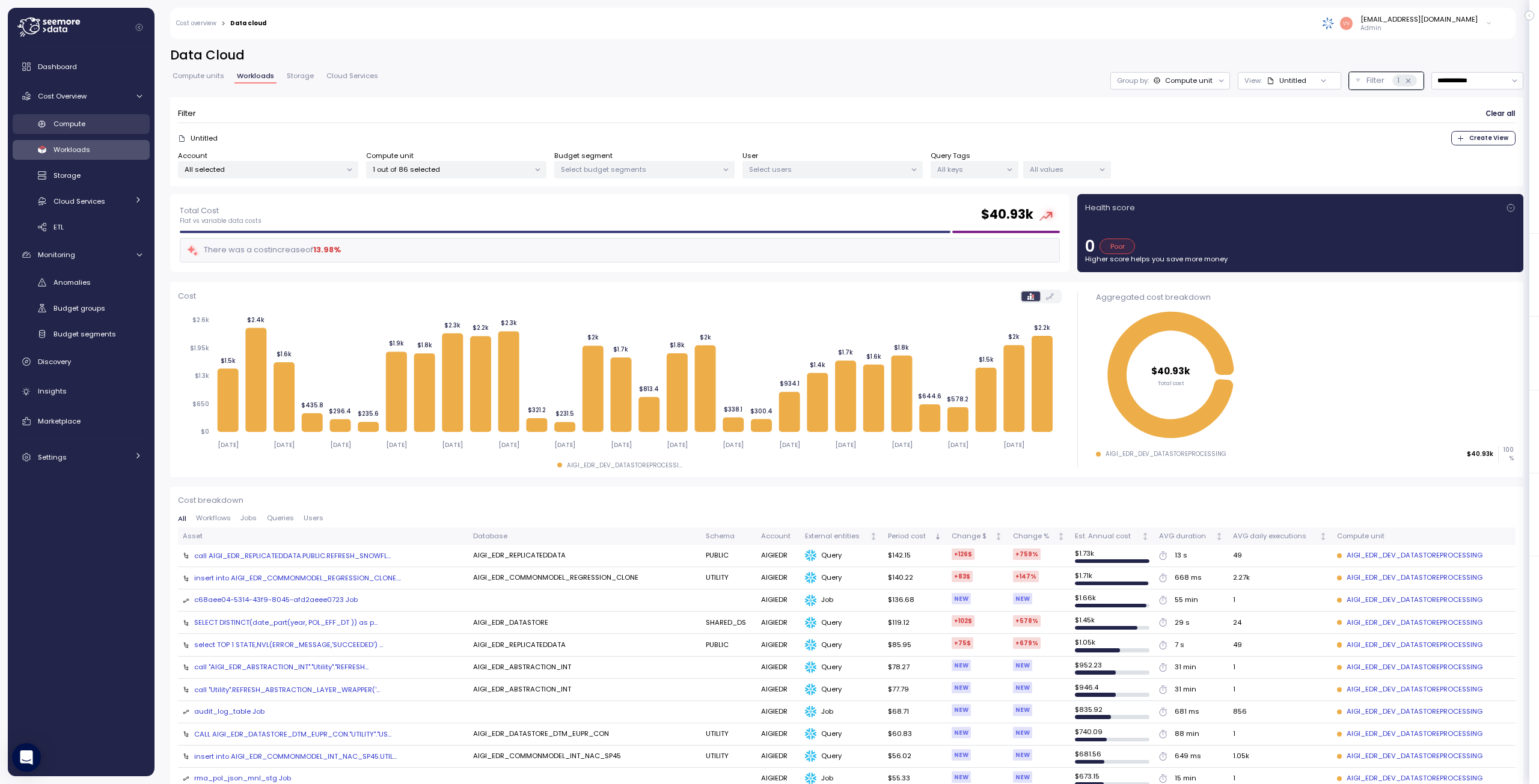
click at [73, 126] on span "Compute" at bounding box center [69, 124] width 32 height 10
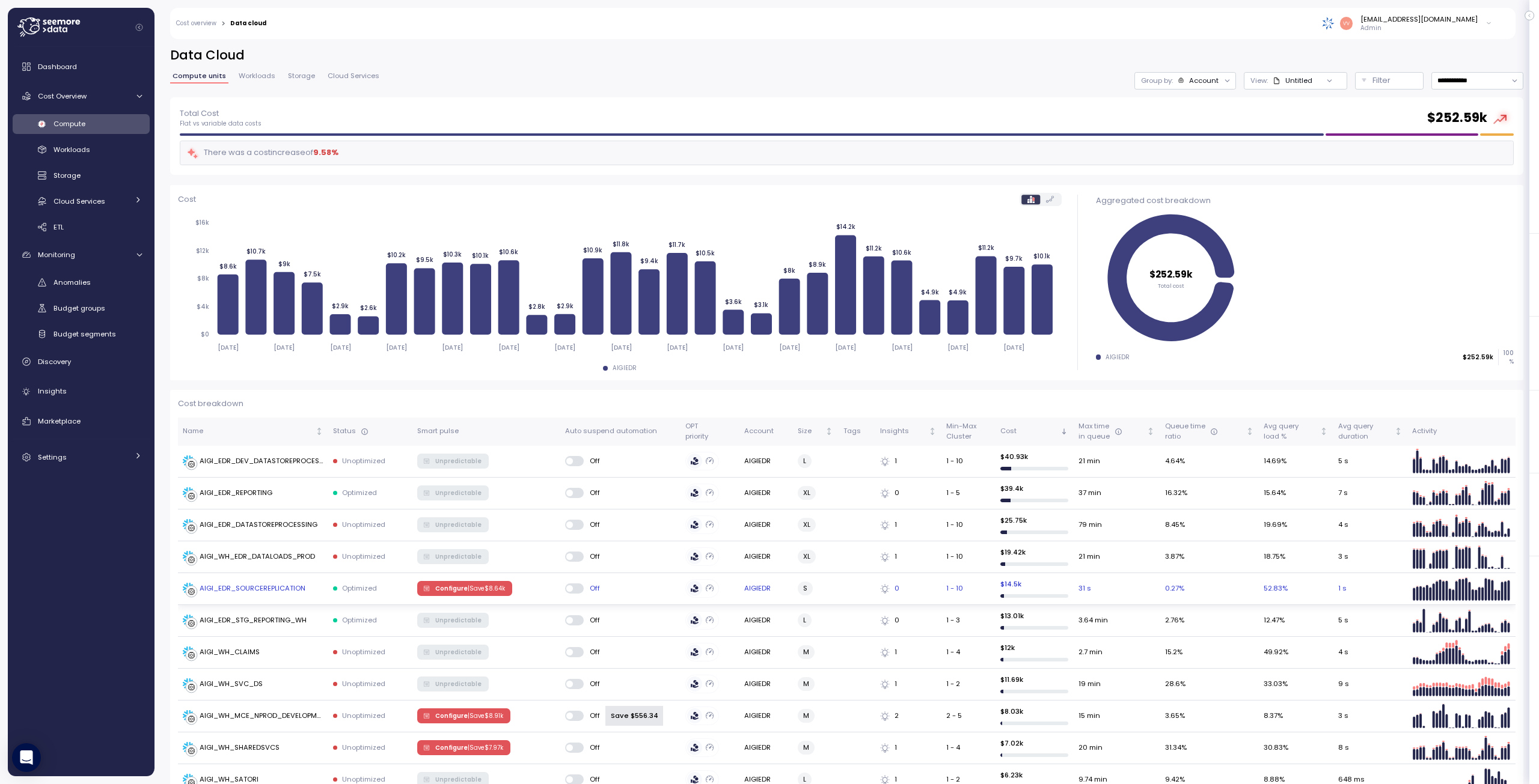
click at [454, 589] on span "Configure | Save $ 8.64k" at bounding box center [470, 589] width 70 height 13
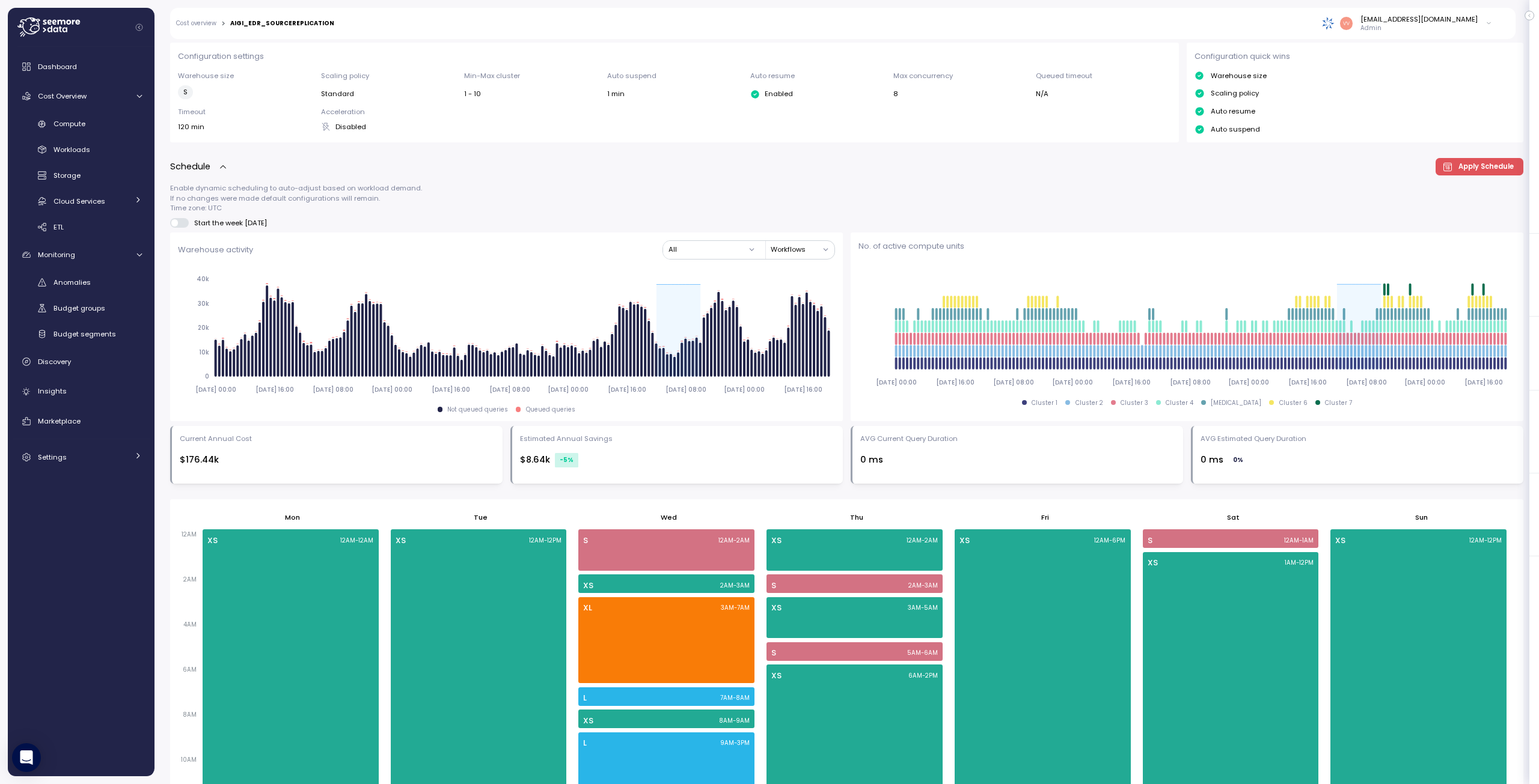
scroll to position [22, 0]
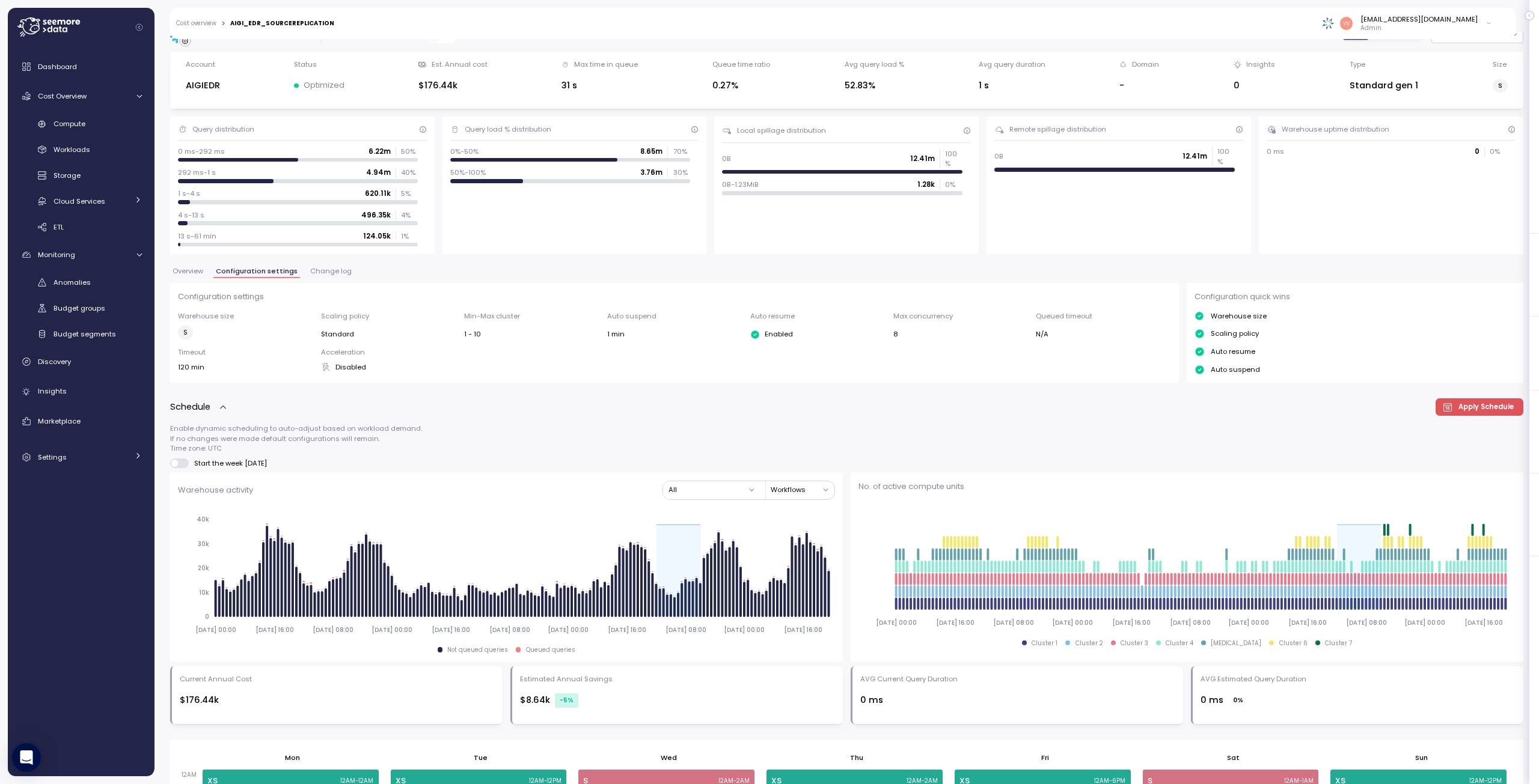
click at [198, 23] on link "Cost overview" at bounding box center [196, 23] width 40 height 6
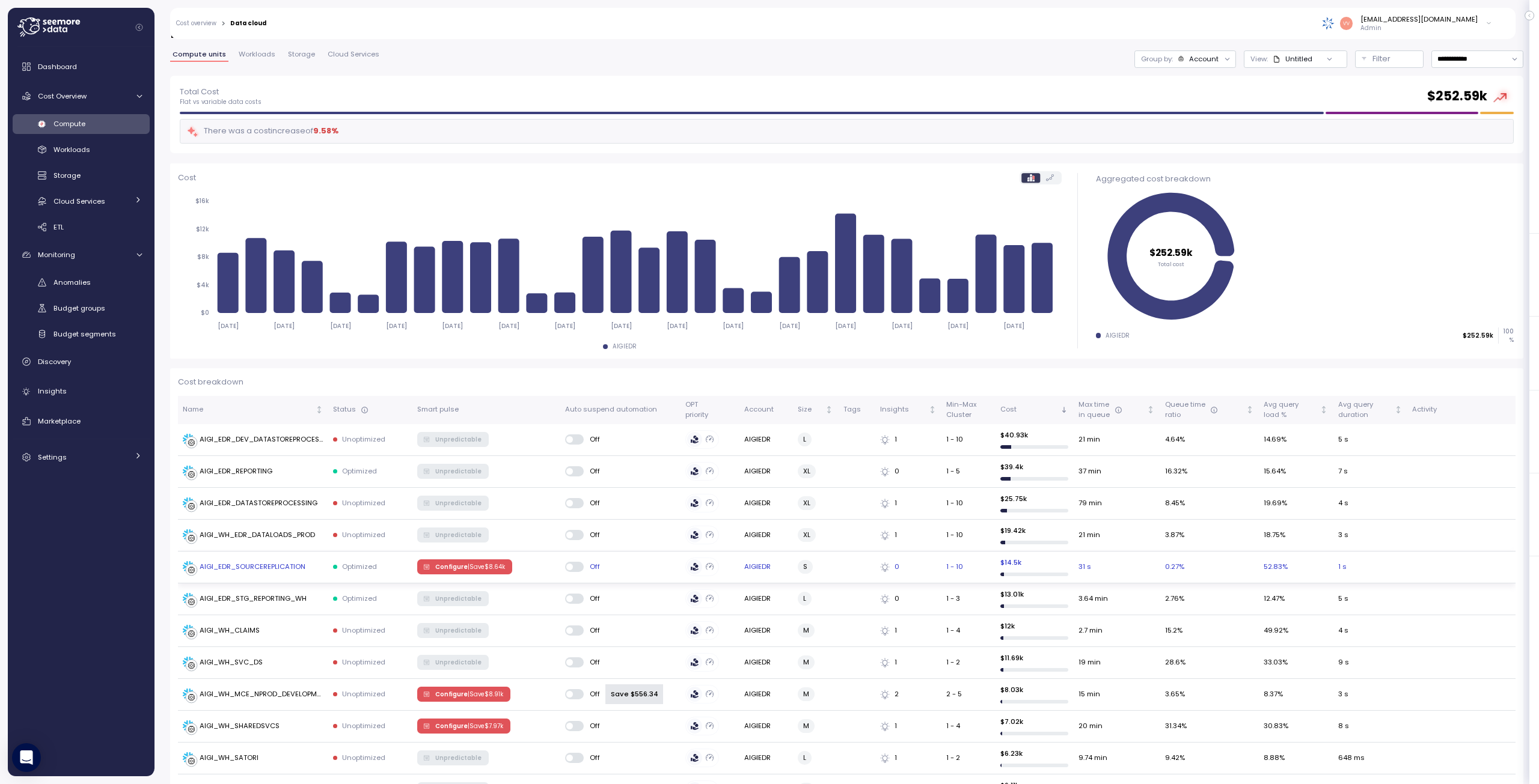
click at [261, 502] on div "AIGI_EDR_DATASTOREPROCESSING" at bounding box center [258, 503] width 118 height 10
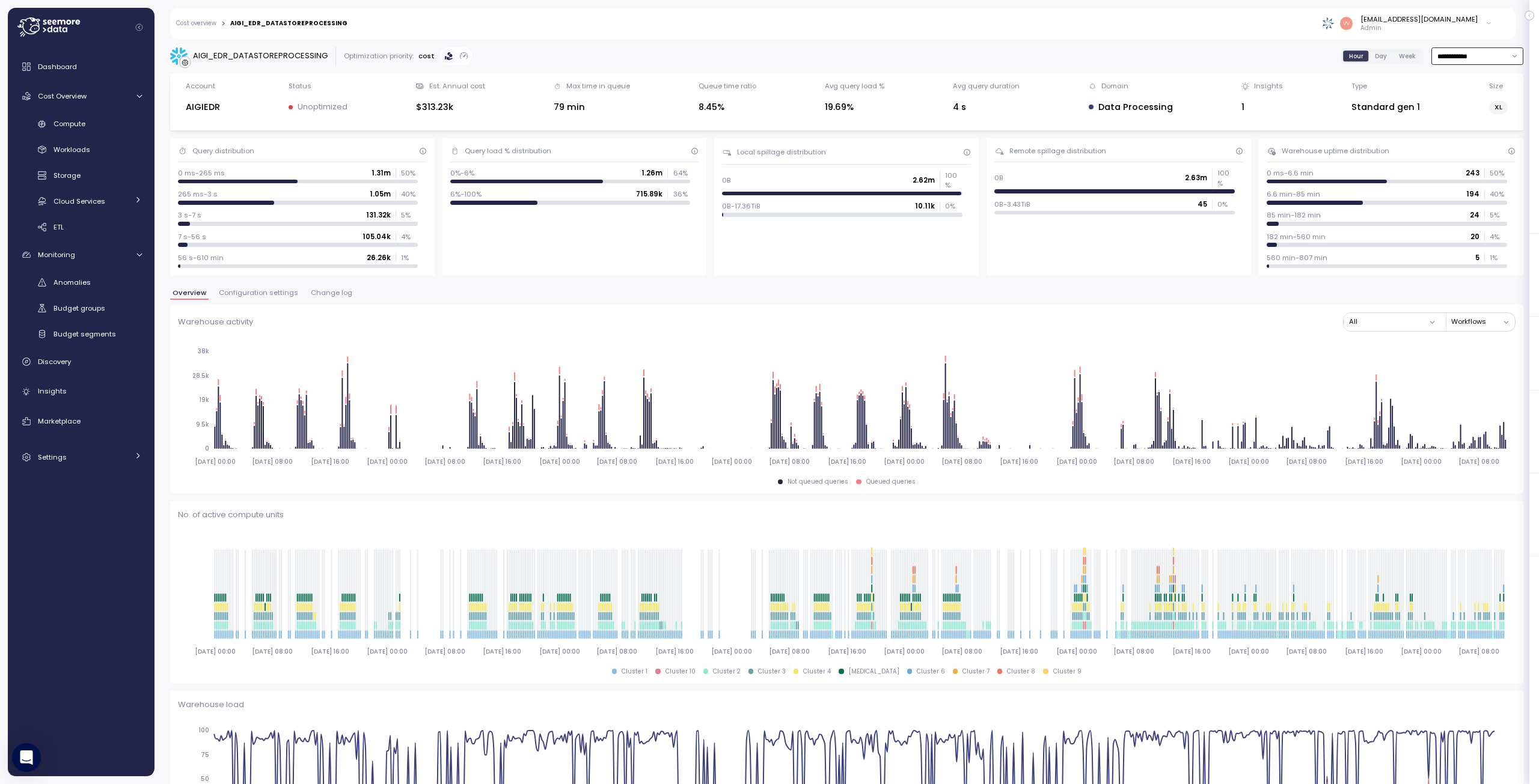
click at [1508, 55] on input "**********" at bounding box center [1477, 55] width 92 height 17
click at [1141, 30] on div "vvankadaru@archinsurance.com Admin" at bounding box center [927, 23] width 1144 height 31
click at [1375, 56] on span "Day" at bounding box center [1381, 56] width 12 height 9
click at [1375, 58] on span "Day" at bounding box center [1381, 56] width 12 height 9
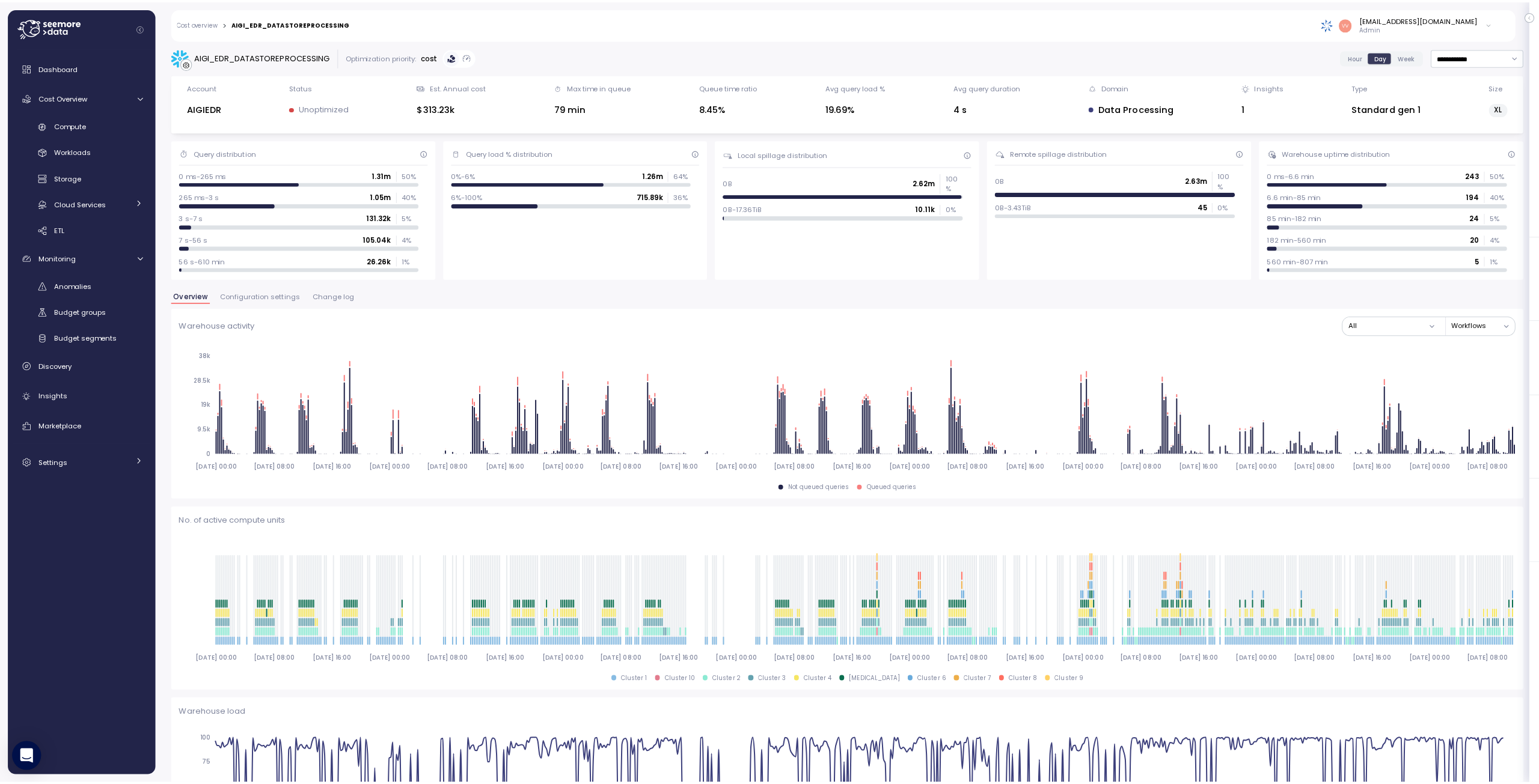
scroll to position [121, 0]
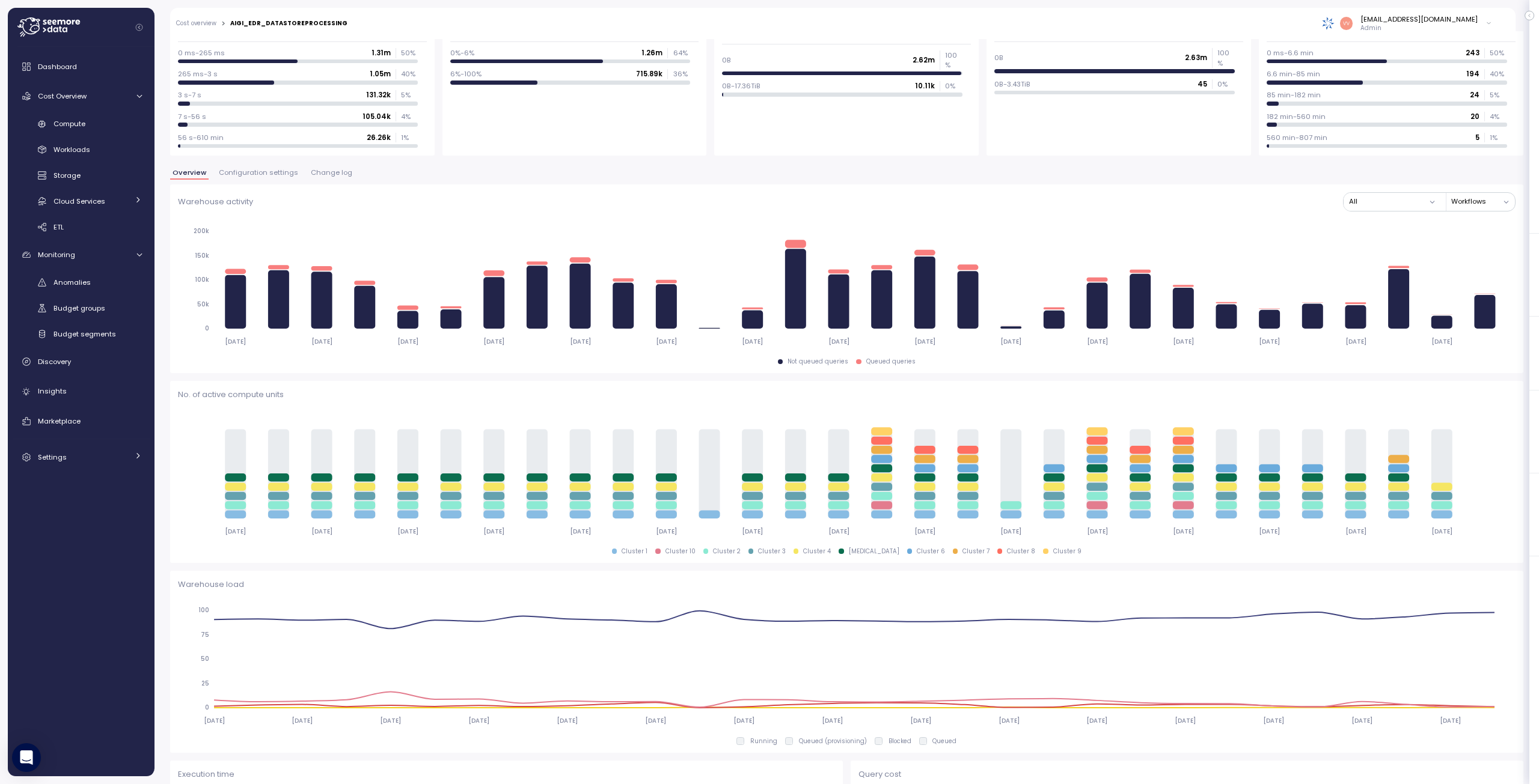
click at [197, 20] on link "Cost overview" at bounding box center [196, 23] width 40 height 6
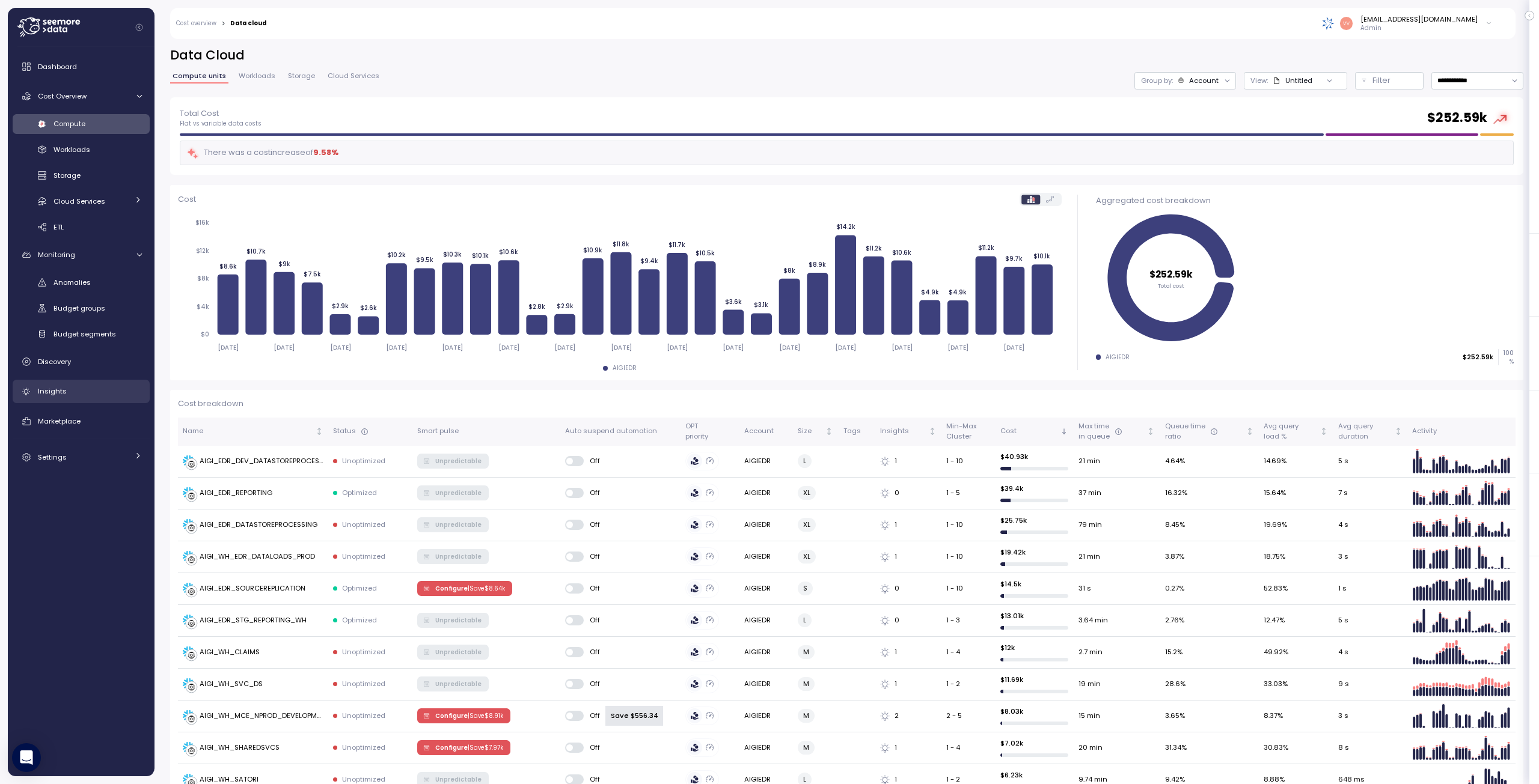
click at [74, 382] on link "Insights" at bounding box center [81, 392] width 137 height 24
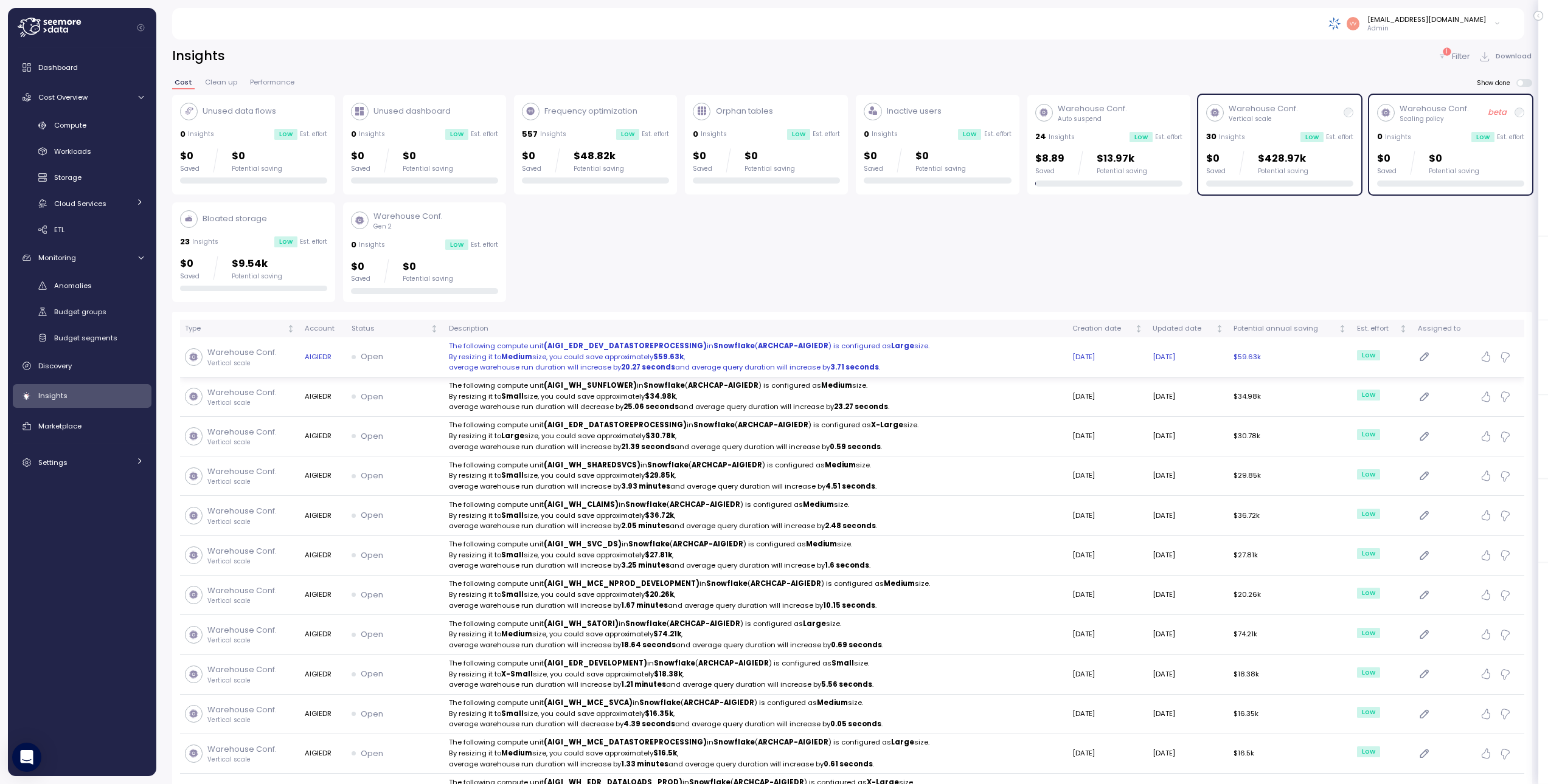
click at [547, 357] on p "By resizing it to Medium size, you could save approximately $59.63k ," at bounding box center [755, 358] width 614 height 11
